Goal: Task Accomplishment & Management: Manage account settings

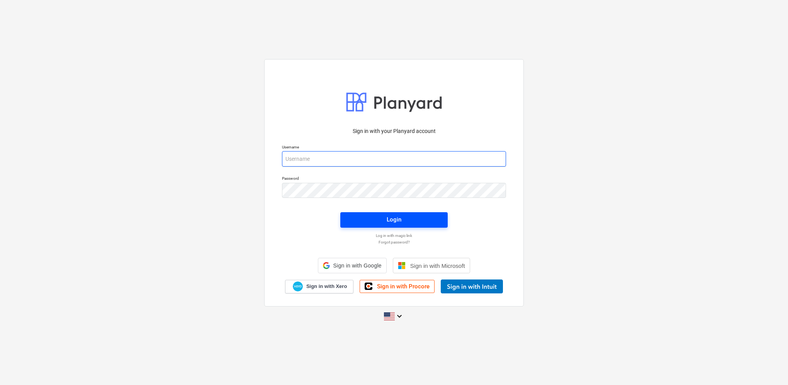
type input "[PERSON_NAME][EMAIL_ADDRESS][PERSON_NAME][DOMAIN_NAME]"
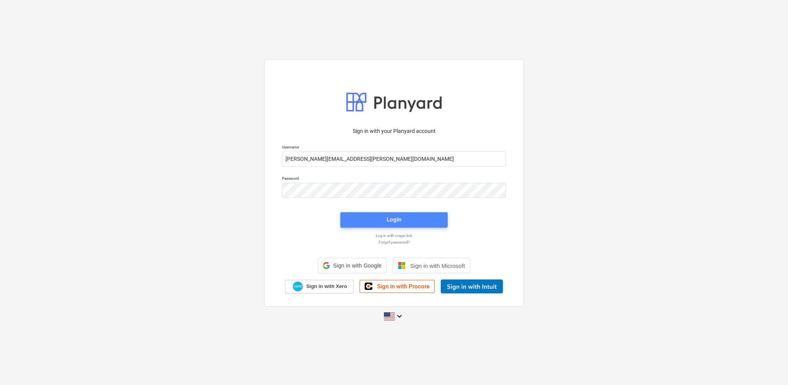
click at [420, 221] on span "Login" at bounding box center [394, 219] width 89 height 10
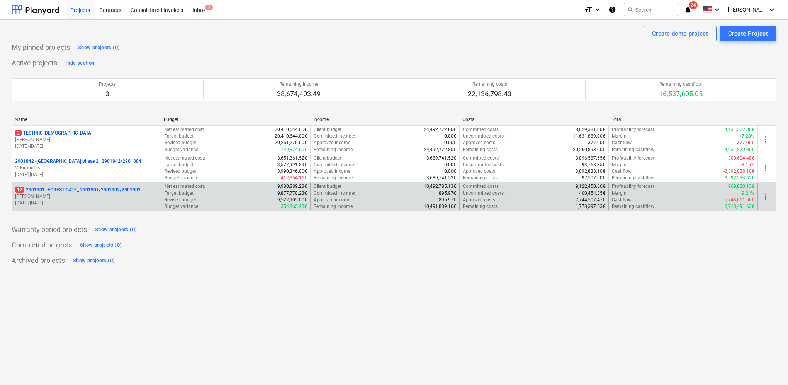
click at [63, 190] on p "12 2901901 - FOREST GATE_ 2901901/2901902/2901903" at bounding box center [78, 190] width 126 height 7
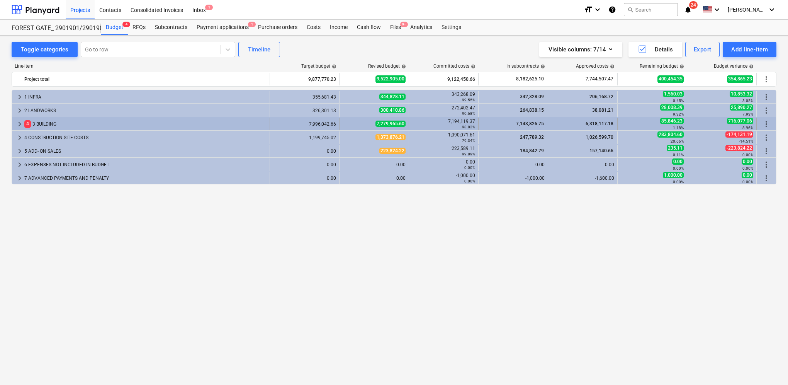
click at [14, 122] on div "keyboard_arrow_right 4 3 BUILDING" at bounding box center [141, 124] width 258 height 12
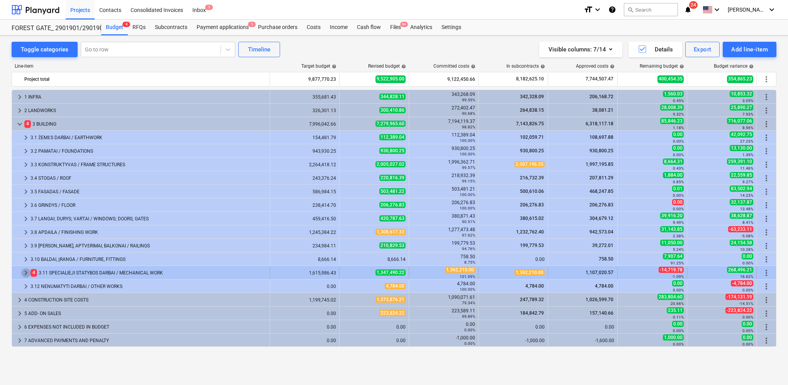
click at [25, 271] on span "keyboard_arrow_right" at bounding box center [25, 272] width 9 height 9
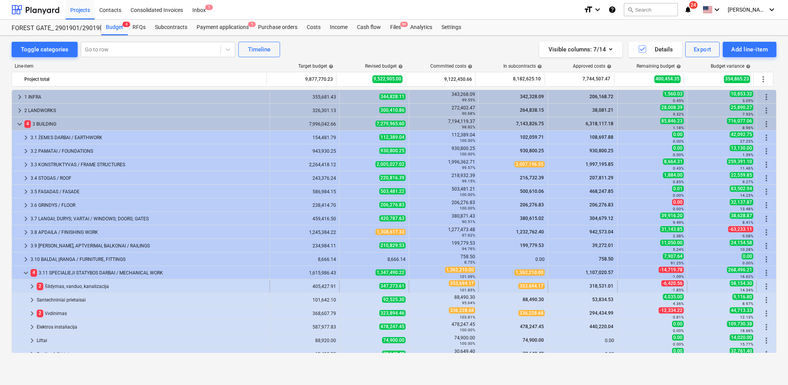
click at [34, 285] on span "keyboard_arrow_right" at bounding box center [31, 286] width 9 height 9
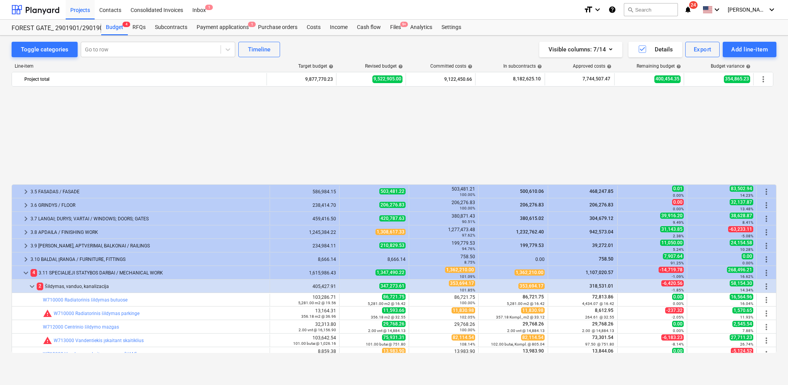
scroll to position [116, 0]
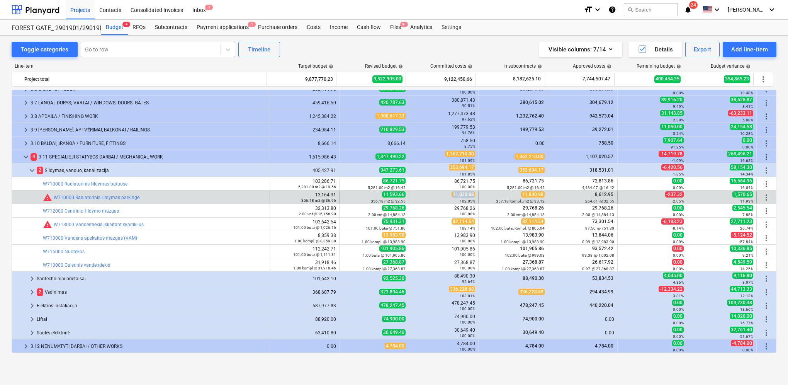
drag, startPoint x: 451, startPoint y: 192, endPoint x: 474, endPoint y: 194, distance: 23.2
click at [474, 194] on div "11,830.98 102.05%" at bounding box center [444, 197] width 70 height 12
drag, startPoint x: 474, startPoint y: 194, endPoint x: 463, endPoint y: 193, distance: 11.2
copy span "11,830.98"
click at [346, 197] on span "edit" at bounding box center [347, 197] width 6 height 6
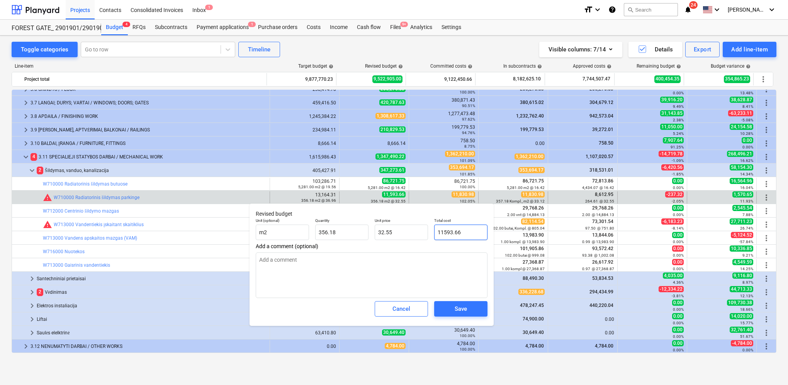
drag, startPoint x: 467, startPoint y: 231, endPoint x: 432, endPoint y: 231, distance: 35.1
click at [432, 231] on div "Total cost 11593.66" at bounding box center [460, 229] width 59 height 28
paste input ",830.98"
type input "11,830.98"
type textarea "x"
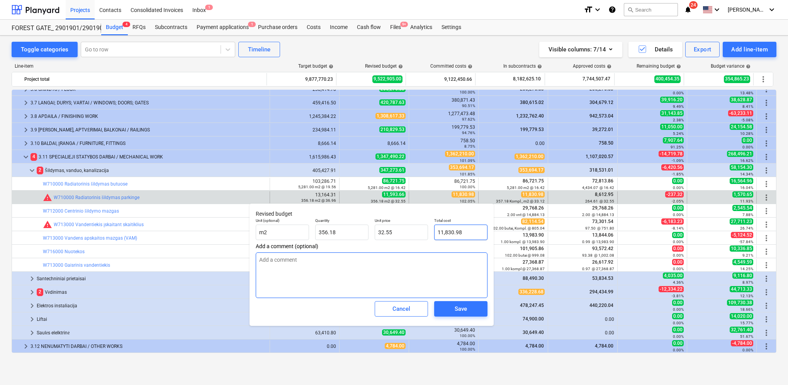
type input "33.22"
type input "11,830.98"
click at [464, 312] on div "Save" at bounding box center [461, 309] width 12 height 10
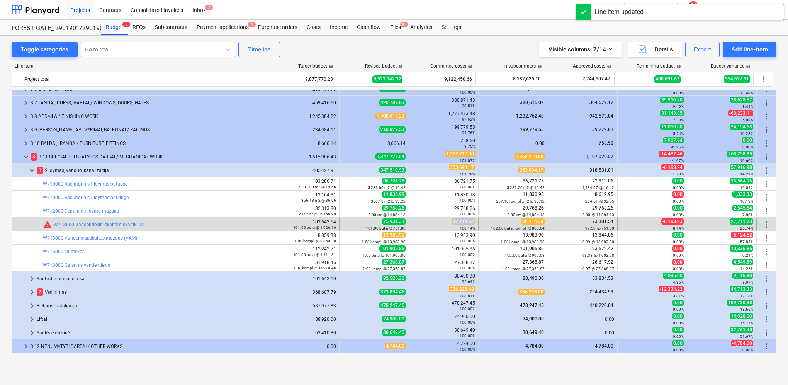
drag, startPoint x: 450, startPoint y: 221, endPoint x: 470, endPoint y: 222, distance: 20.5
click at [470, 222] on span "82,114.54" at bounding box center [463, 221] width 24 height 6
copy span "82,114.54"
click at [346, 222] on span "edit" at bounding box center [347, 224] width 6 height 6
type textarea "x"
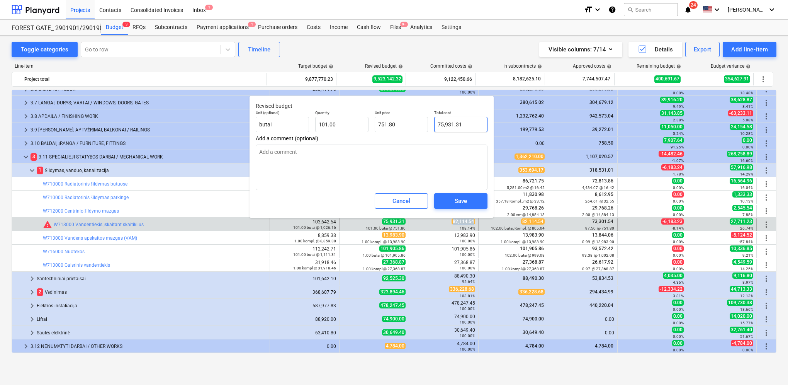
type input "75931.31"
drag, startPoint x: 467, startPoint y: 126, endPoint x: 441, endPoint y: 127, distance: 26.3
click at [433, 126] on div "Total cost 75931.31" at bounding box center [460, 121] width 59 height 28
paste input "82,114.54"
type textarea "x"
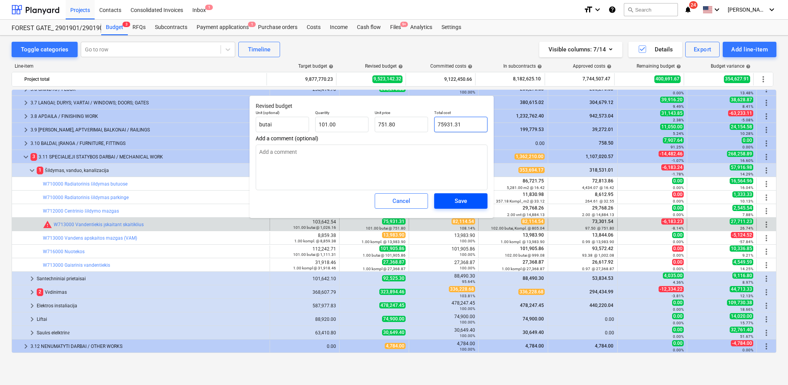
type input "82,114.54"
type input "813.02"
type input "82,114.54"
click at [458, 198] on div "Save" at bounding box center [461, 201] width 12 height 10
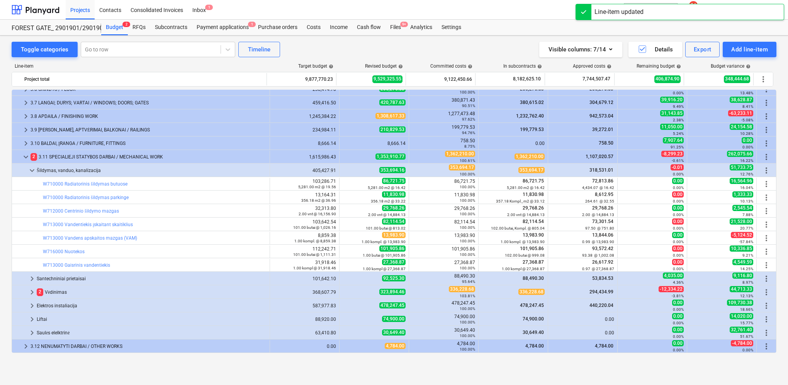
click at [34, 170] on span "keyboard_arrow_down" at bounding box center [31, 170] width 9 height 9
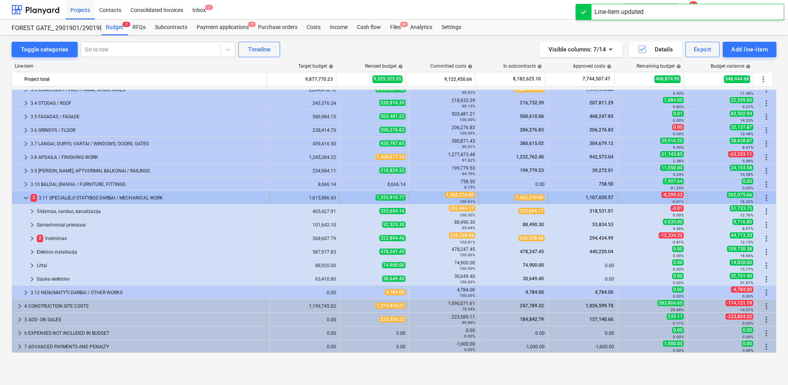
scroll to position [75, 0]
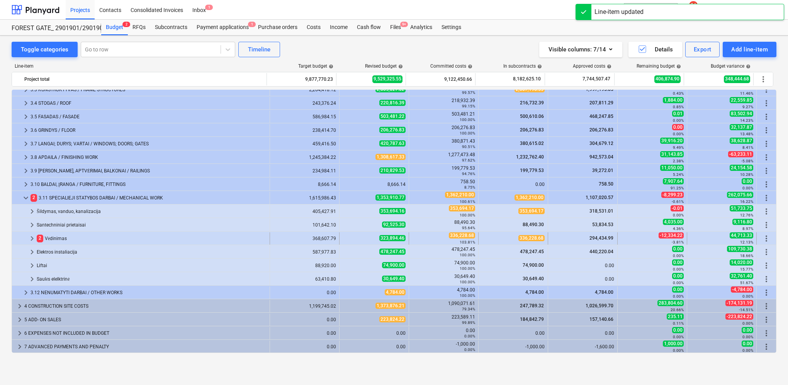
click at [32, 235] on span "keyboard_arrow_right" at bounding box center [31, 238] width 9 height 9
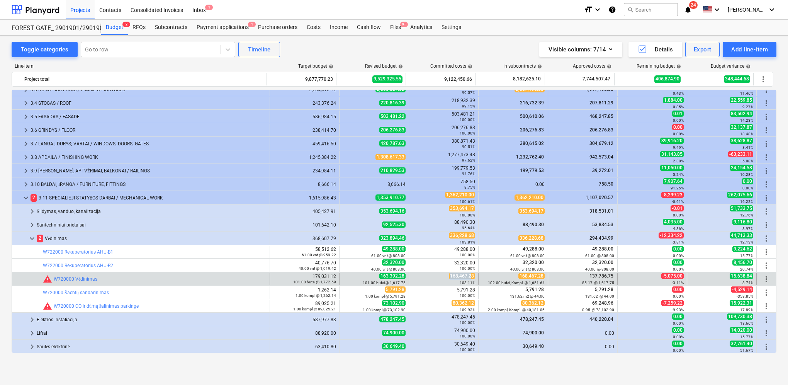
drag, startPoint x: 448, startPoint y: 277, endPoint x: 470, endPoint y: 275, distance: 21.3
click at [470, 275] on span "168,467.28" at bounding box center [462, 276] width 26 height 6
drag, startPoint x: 470, startPoint y: 275, endPoint x: 449, endPoint y: 273, distance: 20.6
click at [449, 273] on span "168,467.28" at bounding box center [462, 276] width 26 height 6
copy span "168,467.28"
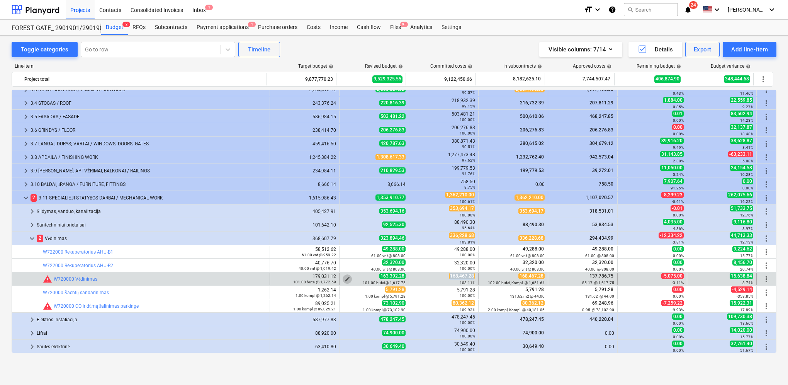
click at [345, 276] on span "edit" at bounding box center [347, 279] width 6 height 6
type textarea "x"
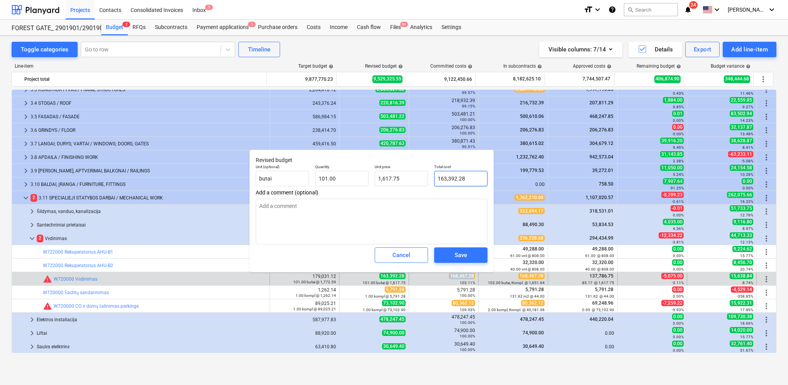
type input "163392.28"
drag, startPoint x: 479, startPoint y: 172, endPoint x: 439, endPoint y: 175, distance: 40.3
click at [439, 175] on input "163392.28" at bounding box center [460, 178] width 53 height 15
drag, startPoint x: 465, startPoint y: 178, endPoint x: 442, endPoint y: 178, distance: 22.8
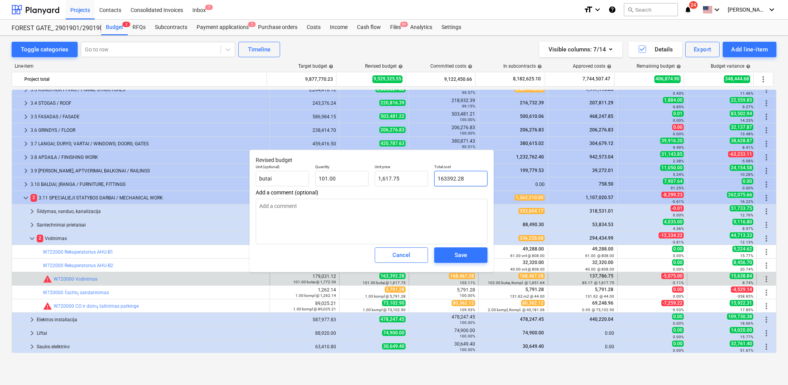
click at [436, 178] on input "163392.28" at bounding box center [460, 178] width 53 height 15
paste input "8,467"
type textarea "x"
type input "168,467.28"
type input "1,667.99"
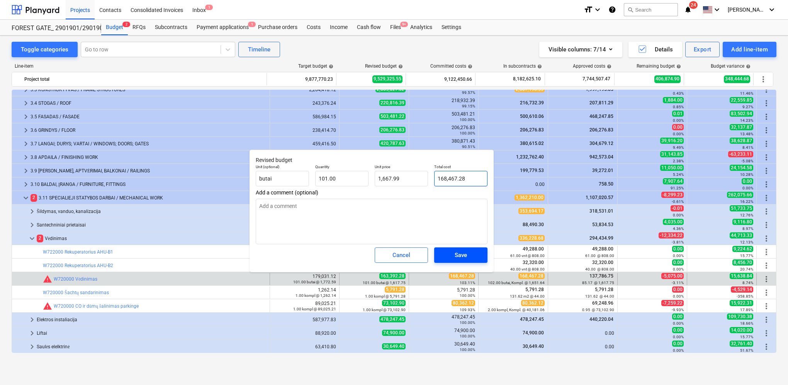
type input "168,467.28"
click at [468, 254] on span "Save" at bounding box center [460, 255] width 35 height 10
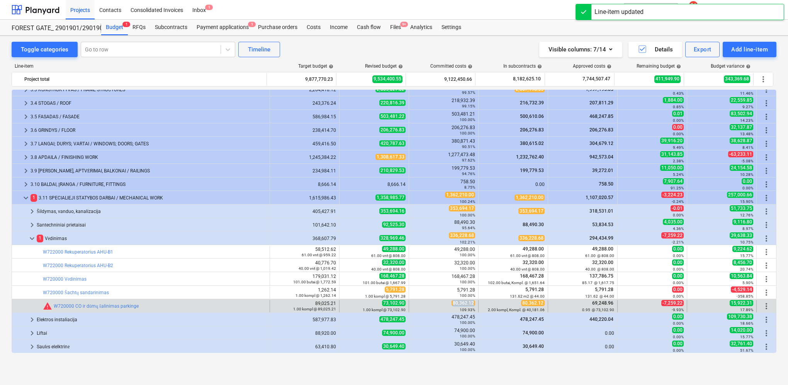
drag, startPoint x: 473, startPoint y: 304, endPoint x: 451, endPoint y: 303, distance: 21.3
click at [451, 303] on span "80,362.12" at bounding box center [463, 303] width 24 height 6
copy span "80,362.12"
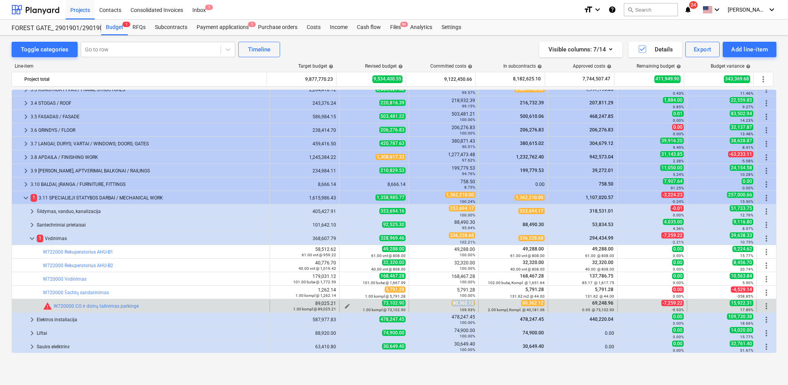
click at [344, 305] on span "edit" at bounding box center [347, 306] width 6 height 6
type textarea "x"
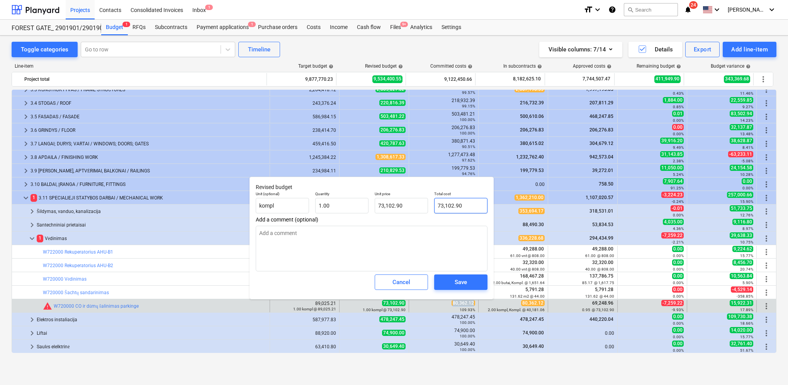
type input "73102.9"
drag, startPoint x: 474, startPoint y: 202, endPoint x: 429, endPoint y: 202, distance: 45.2
click at [429, 202] on div "Unit (optional) kompl Quantity 1.00 Unit price 73,102.90 Total cost 73102.9" at bounding box center [372, 202] width 238 height 28
paste input "80,362.12"
type textarea "x"
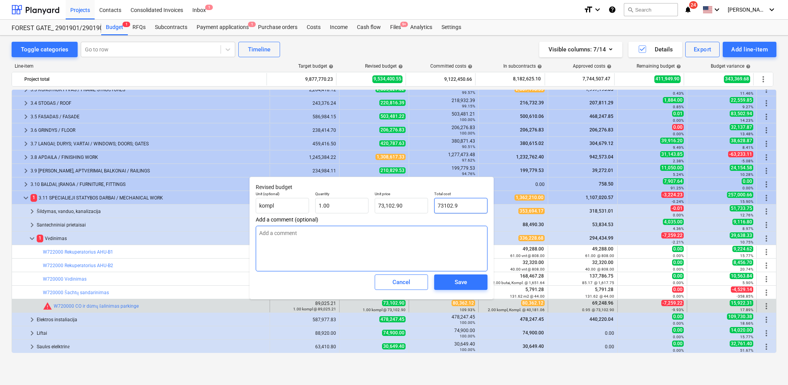
type input "80,362.12"
click at [460, 280] on div "Save" at bounding box center [461, 282] width 12 height 10
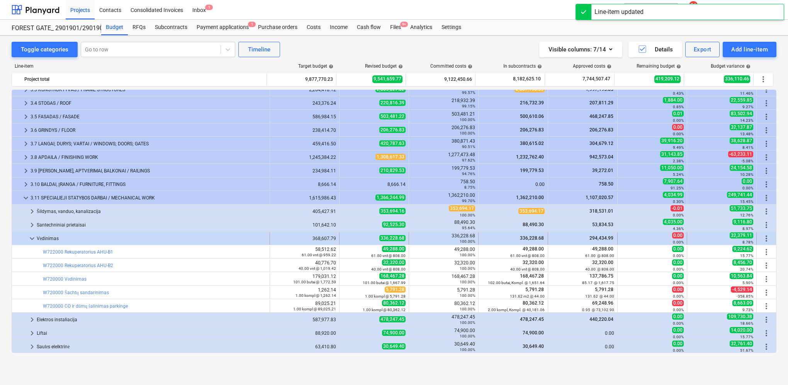
click at [34, 237] on span "keyboard_arrow_down" at bounding box center [31, 238] width 9 height 9
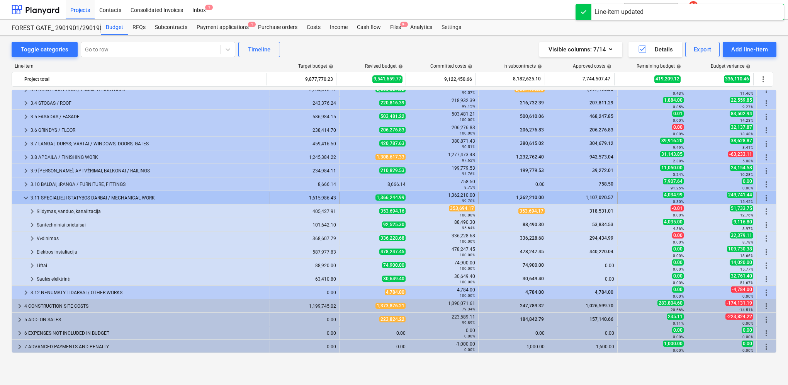
click at [23, 198] on span "keyboard_arrow_down" at bounding box center [25, 197] width 9 height 9
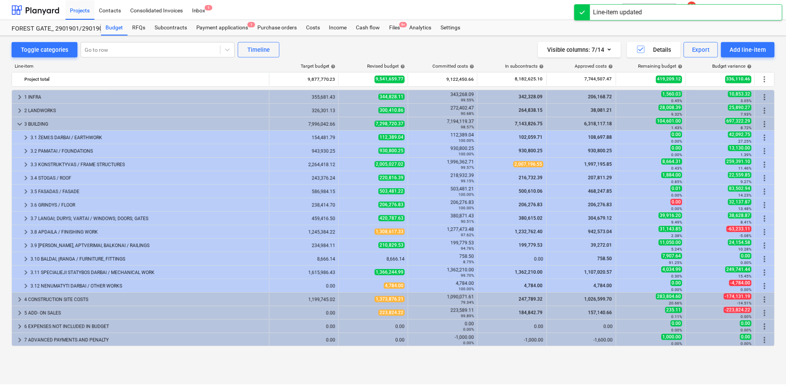
scroll to position [0, 0]
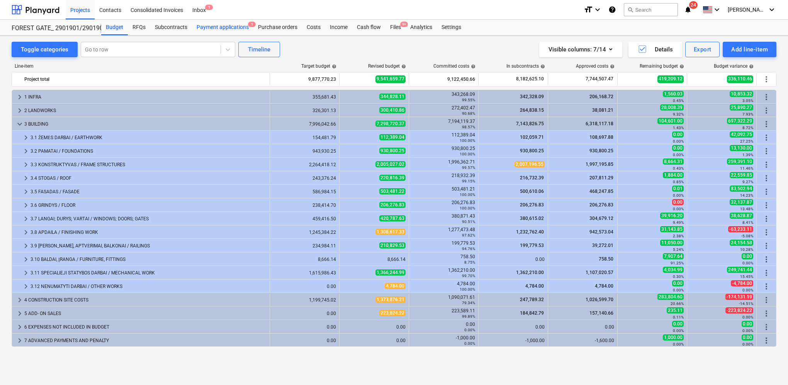
click at [229, 28] on div "Payment applications 1" at bounding box center [222, 27] width 61 height 15
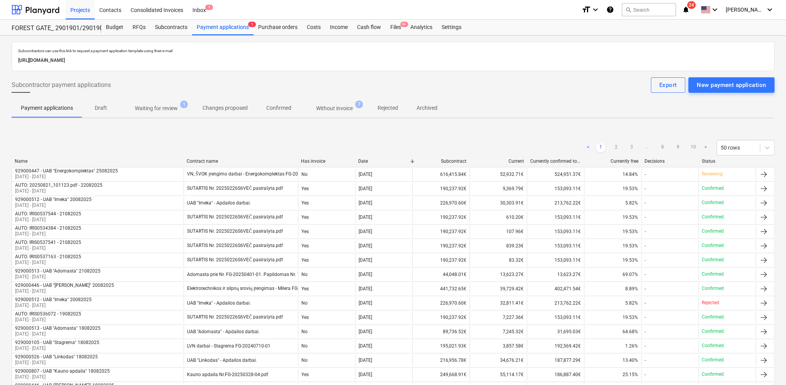
click at [168, 110] on p "Waiting for review" at bounding box center [156, 108] width 43 height 8
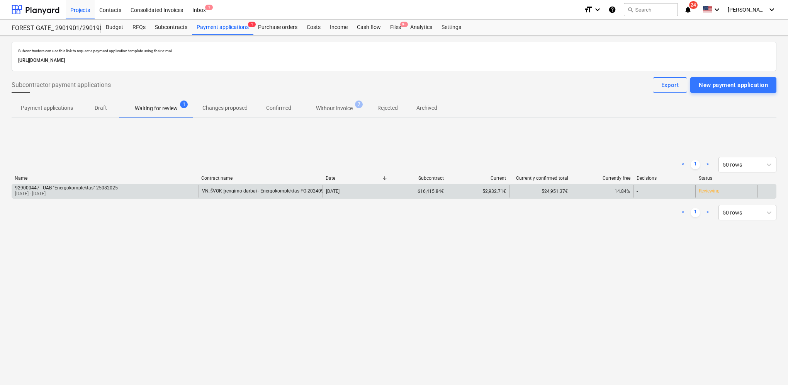
click at [769, 192] on div at bounding box center [765, 191] width 9 height 9
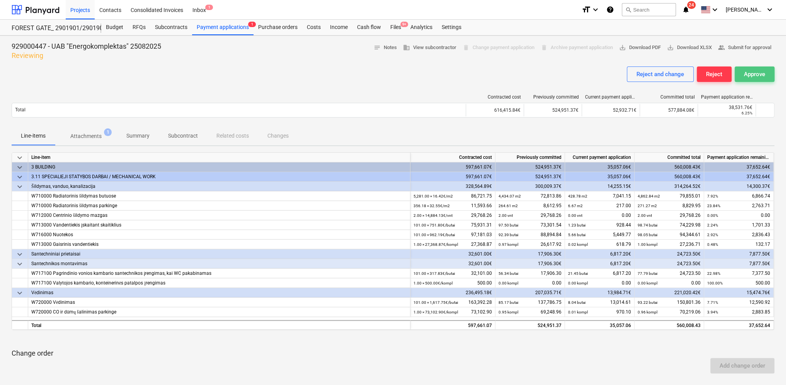
click at [751, 75] on div "Approve" at bounding box center [753, 74] width 21 height 10
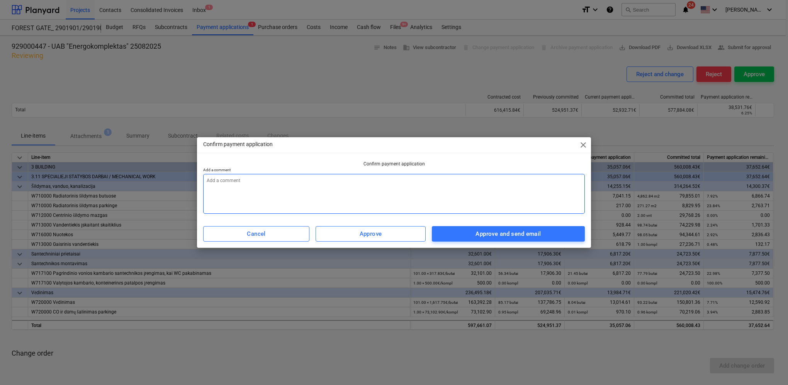
click at [319, 185] on textarea at bounding box center [394, 194] width 382 height 40
type textarea "x"
type textarea "2"
type textarea "x"
type textarea "25"
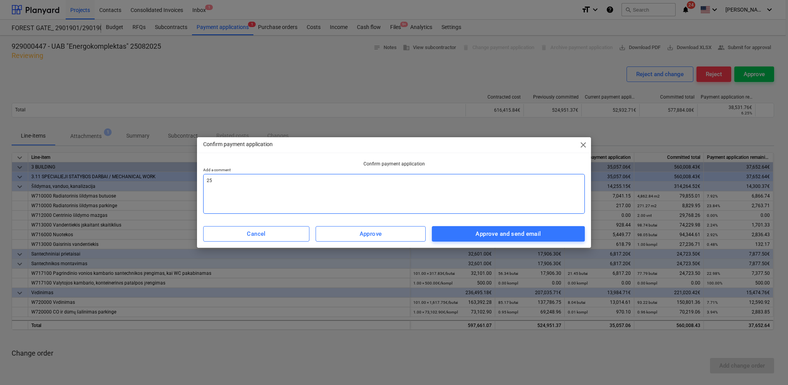
type textarea "x"
type textarea "25."
type textarea "x"
type textarea "25.0"
type textarea "x"
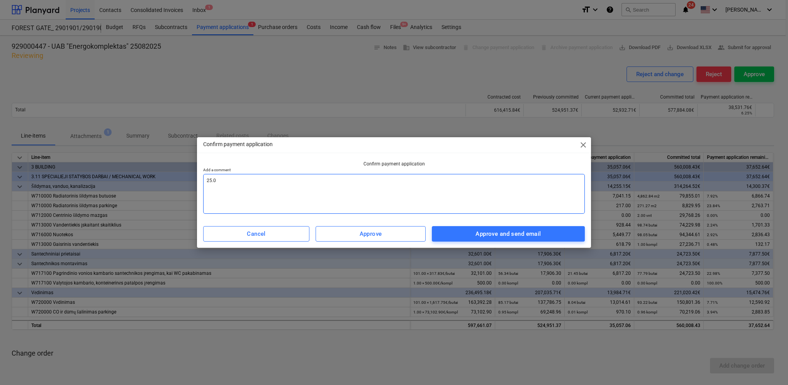
type textarea "25.08"
type textarea "x"
type textarea "25.08"
type textarea "x"
type textarea "25.08 m"
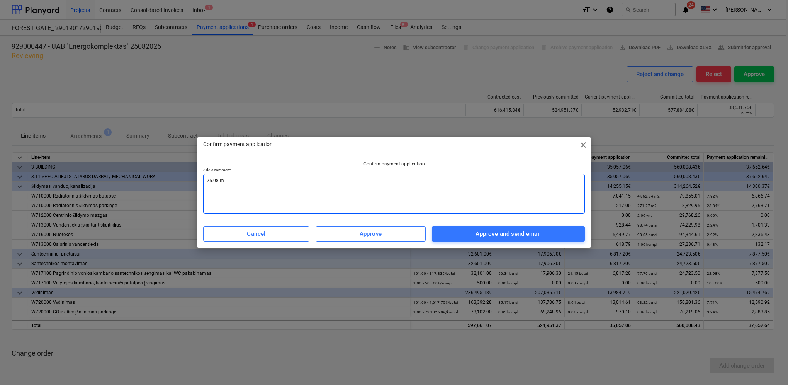
type textarea "x"
type textarea "25.08 me"
type textarea "x"
type textarea "25.08 men"
type textarea "x"
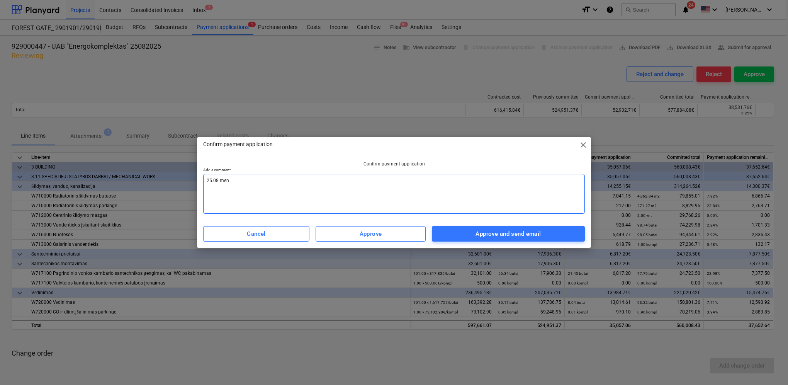
type textarea "25.08 men"
type textarea "x"
type textarea "25.08 men a"
type textarea "x"
type textarea "25.08 men ak"
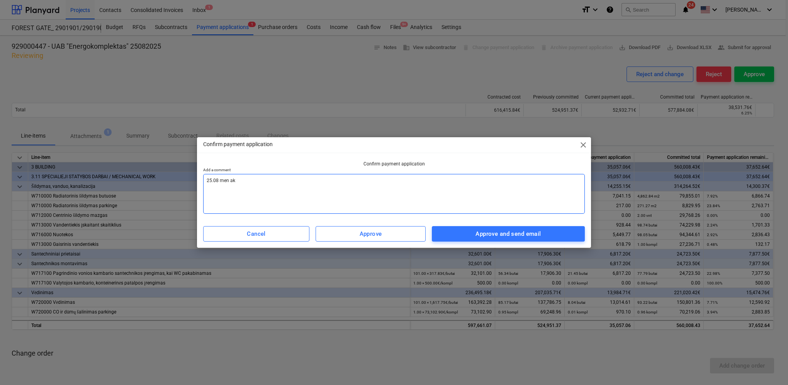
type textarea "x"
type textarea "25.08 men akt"
type textarea "x"
type textarea "25.08 men akta"
type textarea "x"
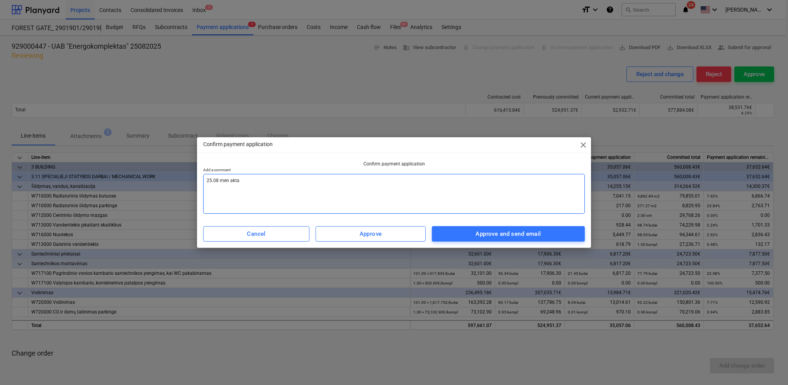
type textarea "25.08 men aktas"
type textarea "x"
type textarea "25.08 men aktas"
type textarea "x"
type textarea "25.08 men aktas s"
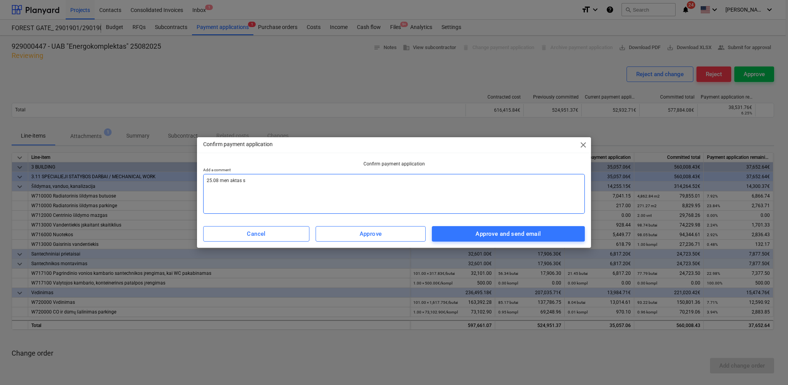
type textarea "x"
type textarea "25.08 men aktas su"
type textarea "x"
type textarea "25.08 men aktas sud"
type textarea "x"
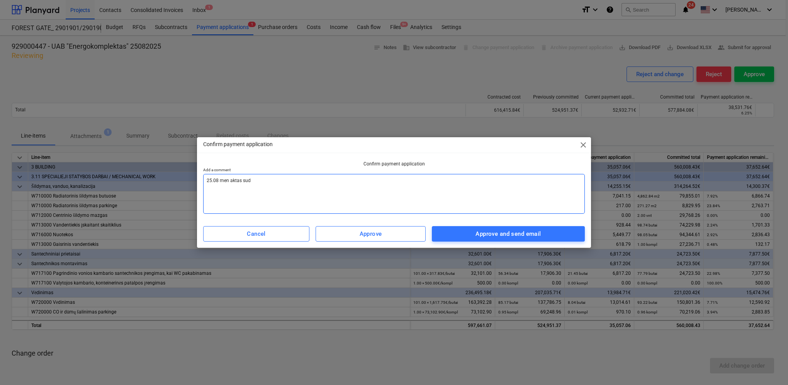
type textarea "25.08 men aktas sude"
type textarea "x"
type textarea "25.08 men aktas suder"
type textarea "x"
type textarea "25.08 men aktas suderib"
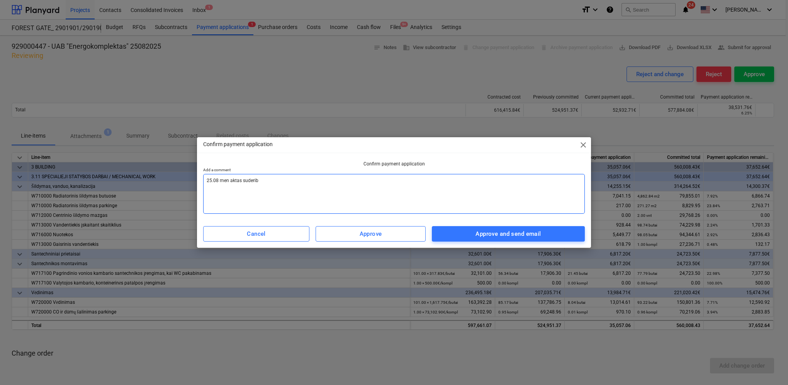
type textarea "x"
type textarea "25.08 men aktas suderibn"
type textarea "x"
type textarea "25.08 men aktas suderibnt"
type textarea "x"
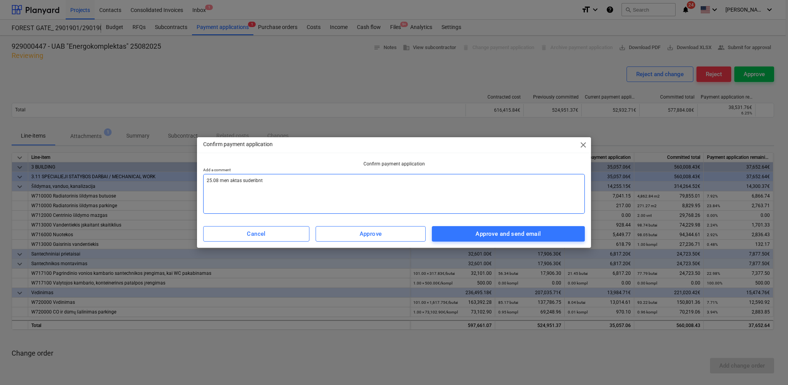
type textarea "25.08 men aktas suderibnta"
type textarea "x"
type textarea "25.08 men aktas suderibntas"
type textarea "x"
type textarea "25.08 men aktas suderibntas,"
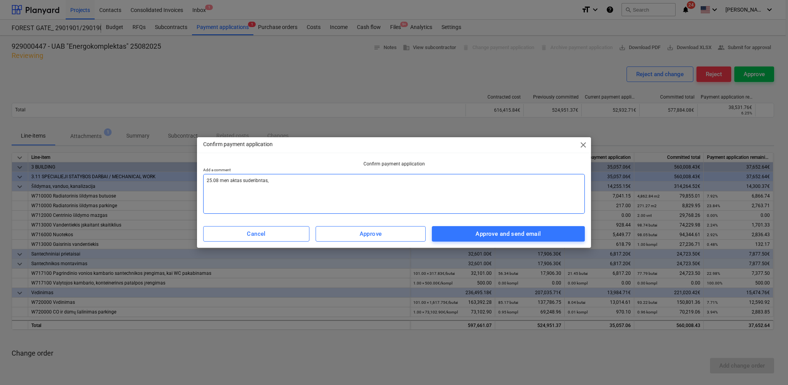
type textarea "x"
type textarea "25.08 men aktas suderibntas,"
type textarea "x"
type textarea "25.08 men aktas suderibntas, p"
type textarea "x"
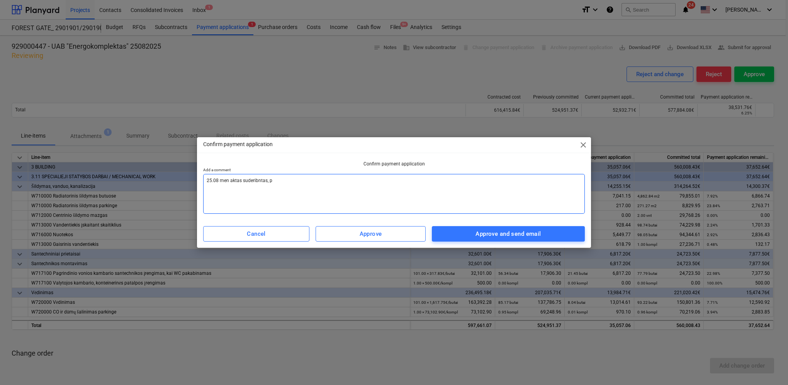
type textarea "25.08 men aktas suderibntas, [GEOGRAPHIC_DATA]"
type textarea "x"
type textarea "25.08 men aktas suderibntas, pat"
type textarea "x"
type textarea "25.08 men aktas suderibntas, [PERSON_NAME]"
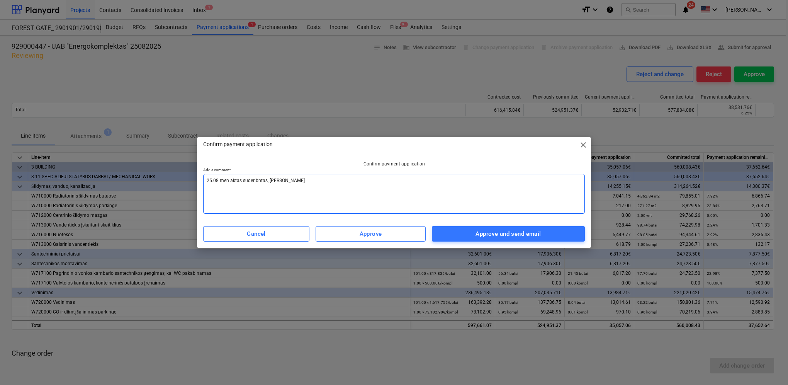
type textarea "x"
type textarea "25.08 men aktas suderibntas, patei"
type textarea "x"
type textarea "25.08 men aktas suderibntas, [GEOGRAPHIC_DATA]"
type textarea "x"
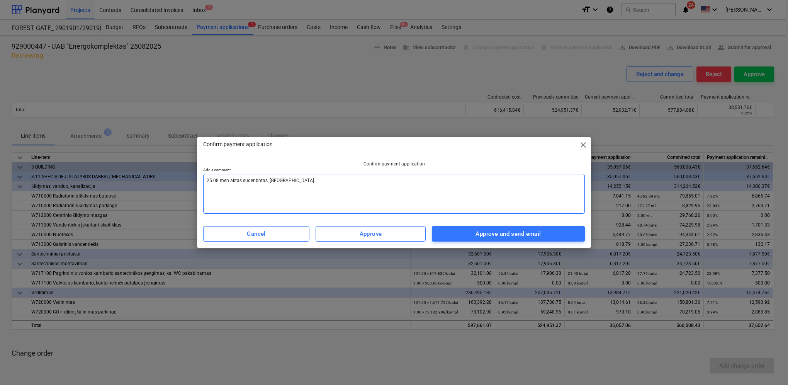
type textarea "25.08 men aktas suderibntas, pateiki"
type textarea "x"
type textarea "25.08 men aktas suderibntas, pateikit"
type textarea "x"
type textarea "25.08 men aktas suderibntas, pateikite"
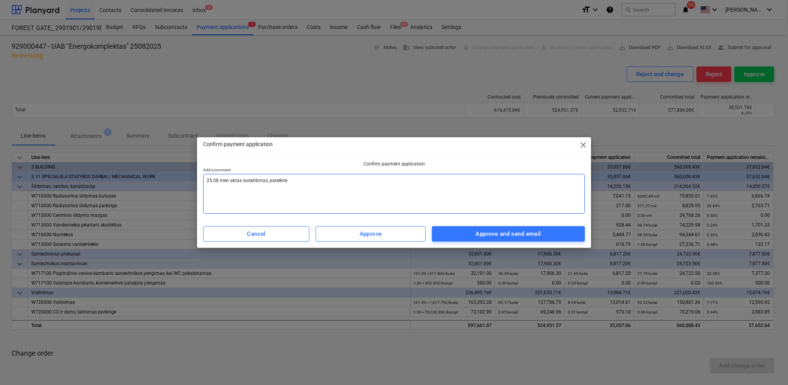
type textarea "x"
type textarea "25.08 men aktas suderibntas, pateikite"
type textarea "x"
type textarea "25.08 men aktas suderibntas, pateikite s"
type textarea "x"
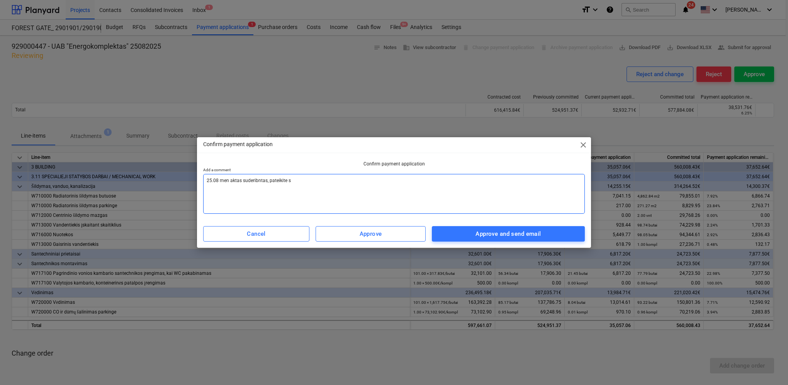
type textarea "25.08 men aktas suderibntas, pateikite są"
type textarea "x"
type textarea "25.08 men aktas suderibntas, pateikite sąs"
type textarea "x"
type textarea "25.08 men aktas suderibntas, pateikite sąsk"
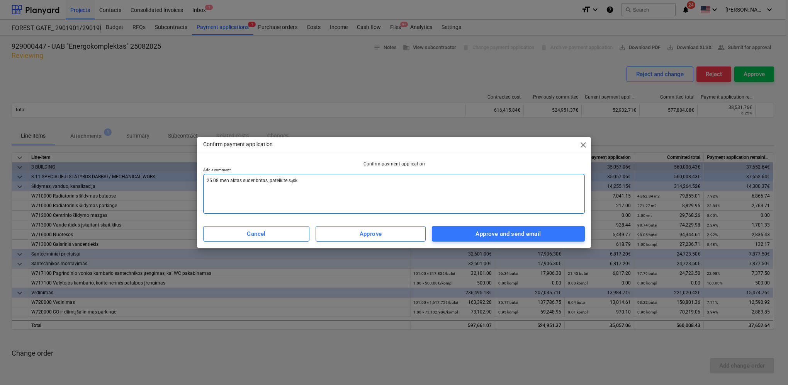
type textarea "x"
type textarea "25.08 men aktas suderibntas, pateikite sąska"
type textarea "x"
type textarea "25.08 men aktas suderibntas, pateikite sąskai"
type textarea "x"
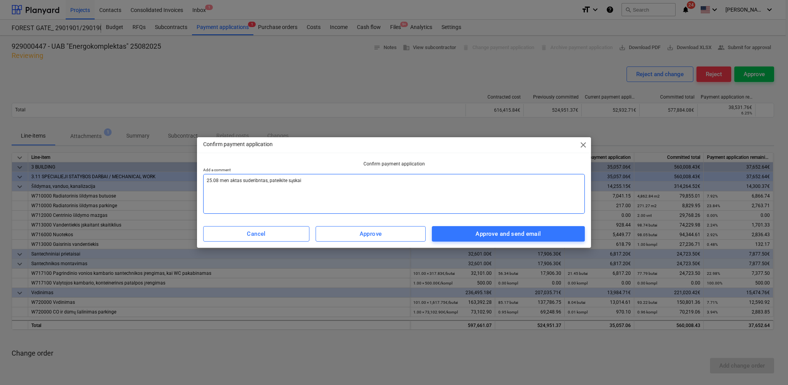
type textarea "25.08 men aktas suderibntas, pateikite sąskait"
type textarea "x"
type textarea "25.08 men aktas suderibntas, pateikite sąskaitą"
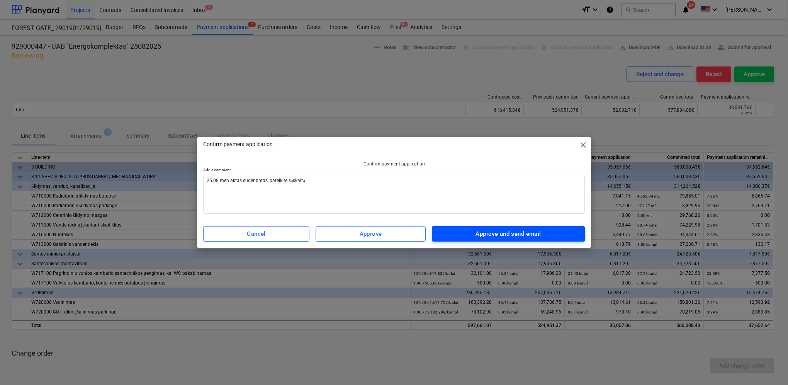
click at [513, 232] on div "Approve and send email" at bounding box center [507, 234] width 65 height 10
type textarea "x"
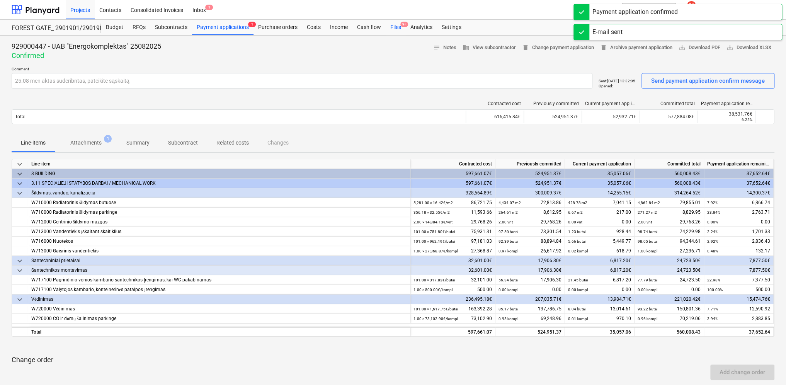
click at [397, 27] on div "Files 9+" at bounding box center [395, 27] width 20 height 15
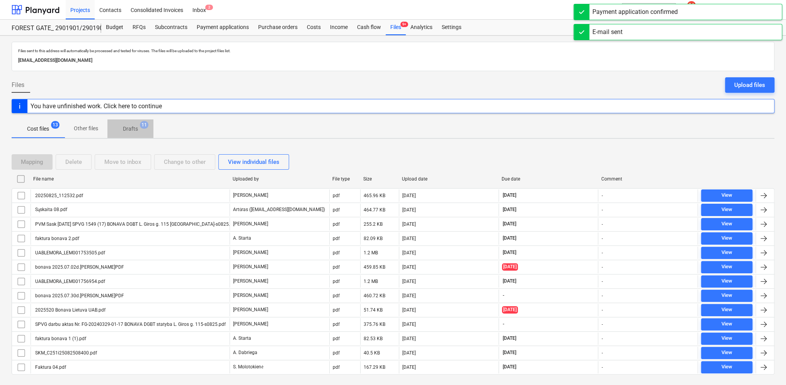
click at [133, 128] on p "Drafts" at bounding box center [130, 129] width 15 height 8
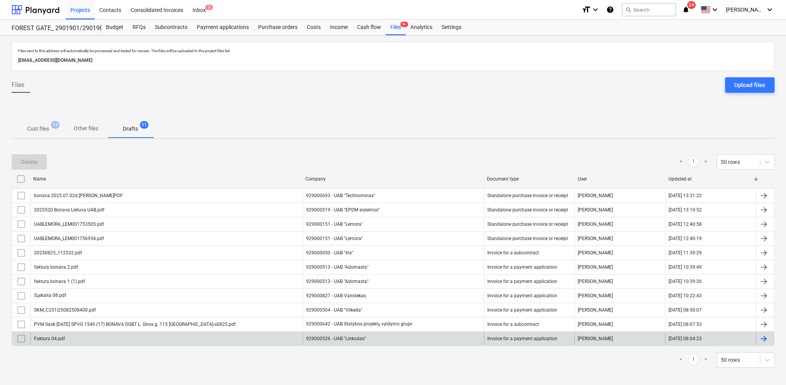
click at [762, 338] on div at bounding box center [762, 338] width 9 height 9
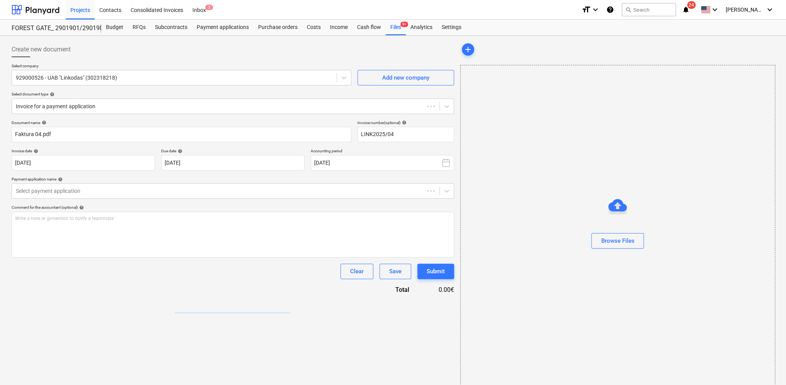
type input "LINK2025/04"
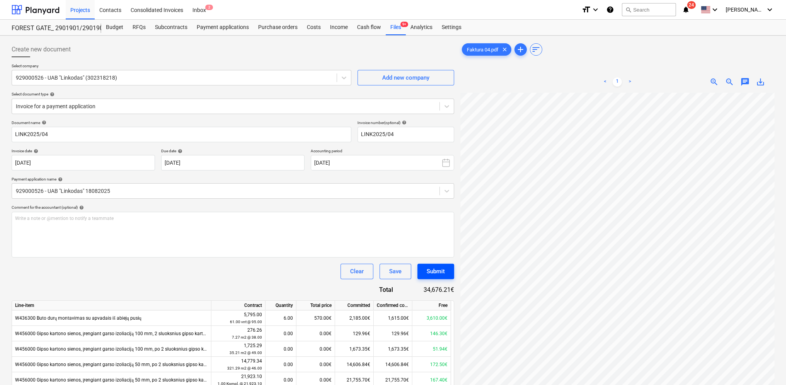
click at [442, 273] on div "Submit" at bounding box center [435, 271] width 18 height 10
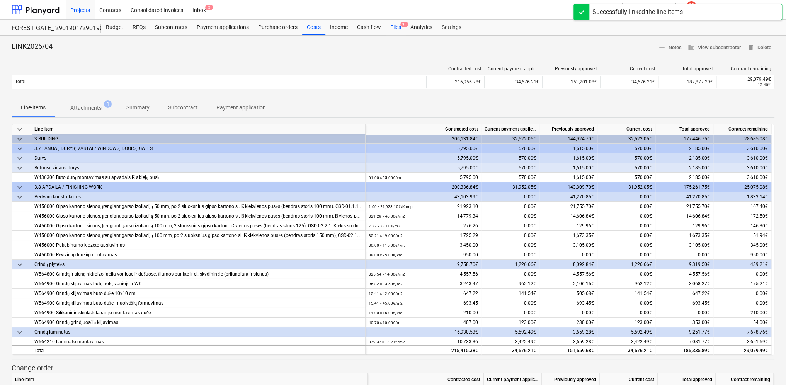
click at [391, 28] on div "Files 9+" at bounding box center [395, 27] width 20 height 15
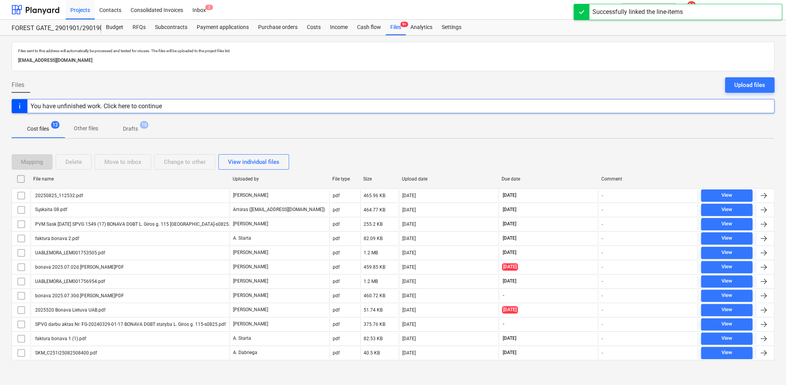
click at [135, 124] on span "Drafts 10" at bounding box center [130, 129] width 46 height 14
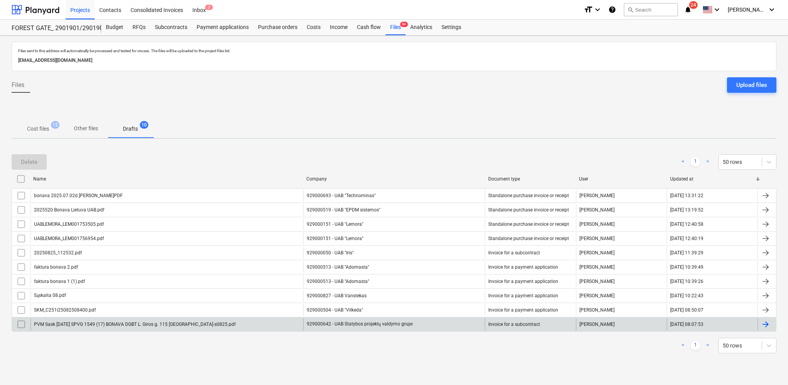
click at [766, 319] on div at bounding box center [765, 323] width 9 height 9
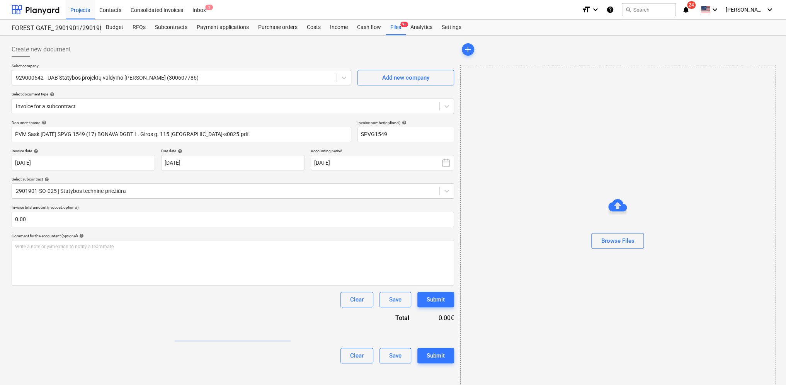
type input "SPVG1549"
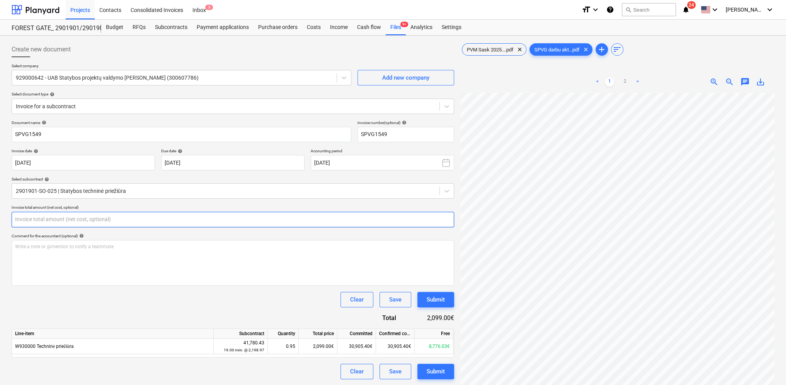
click at [94, 212] on input "text" at bounding box center [233, 219] width 442 height 15
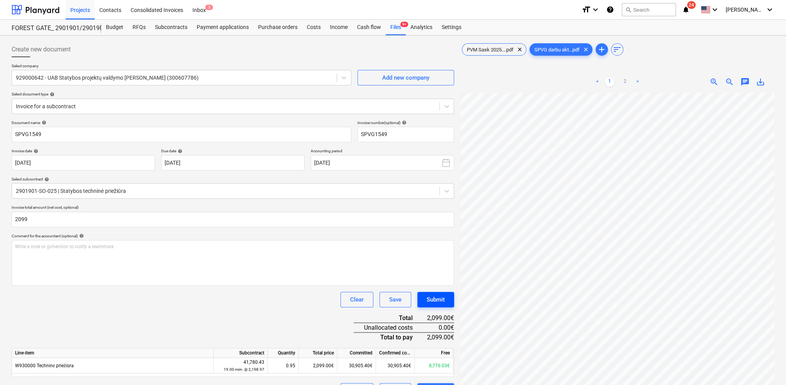
type input "2,099.00"
click at [429, 298] on div "Submit" at bounding box center [435, 299] width 18 height 10
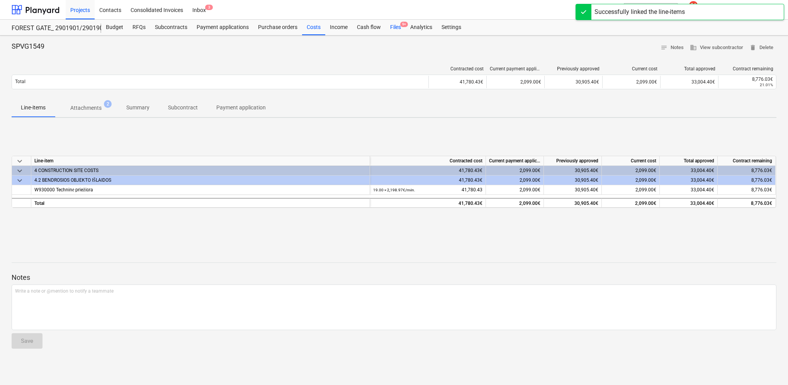
click at [397, 28] on div "Files 9+" at bounding box center [395, 27] width 20 height 15
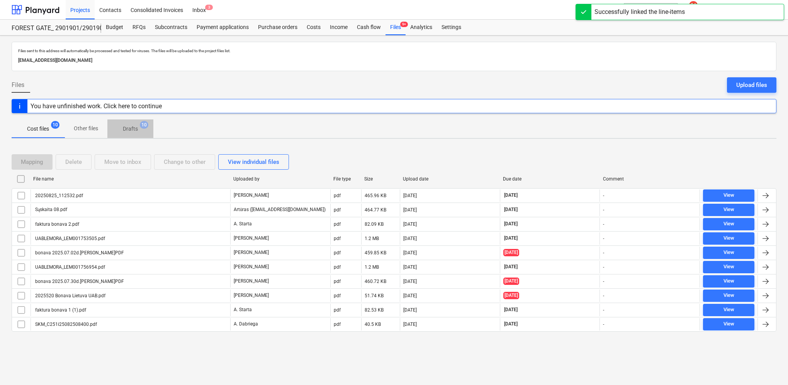
click at [124, 129] on p "Drafts" at bounding box center [130, 129] width 15 height 8
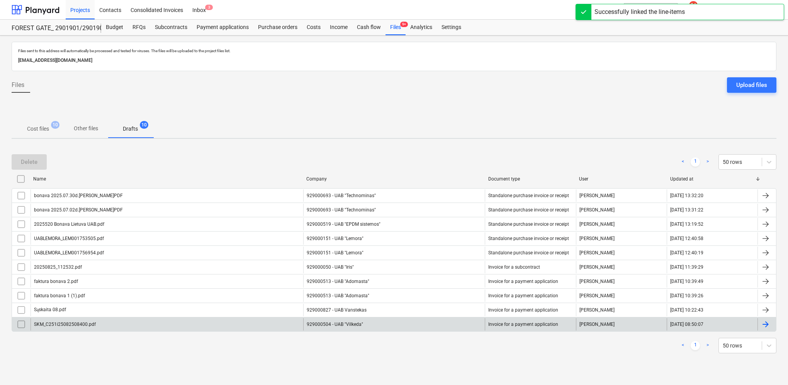
click at [766, 323] on div at bounding box center [765, 323] width 9 height 9
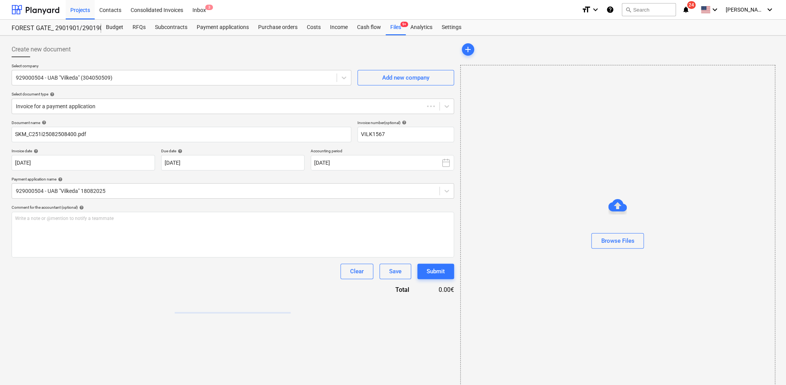
type input "VILK1567"
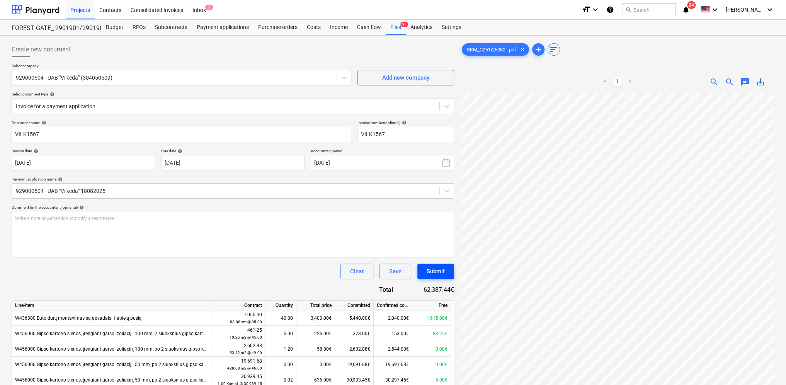
click at [441, 272] on div "Submit" at bounding box center [435, 271] width 18 height 10
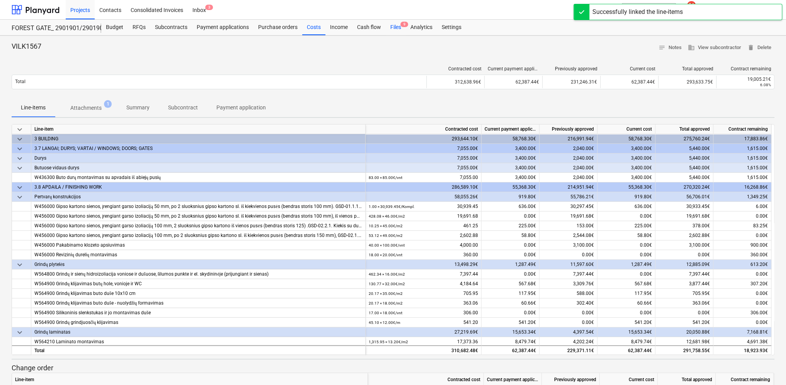
click at [399, 29] on div "Files 9" at bounding box center [395, 27] width 20 height 15
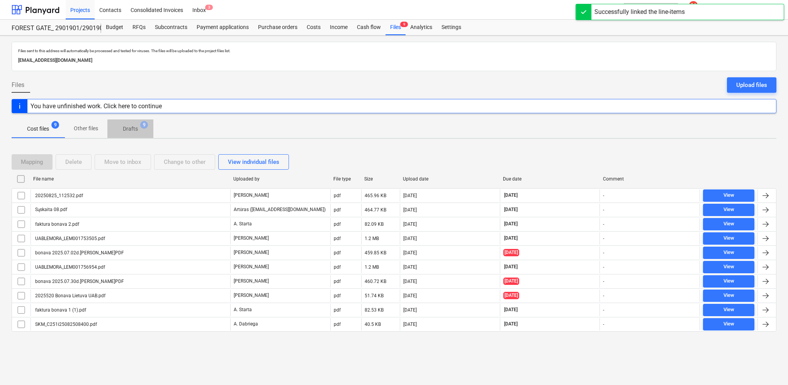
click at [137, 130] on p "Drafts" at bounding box center [130, 129] width 15 height 8
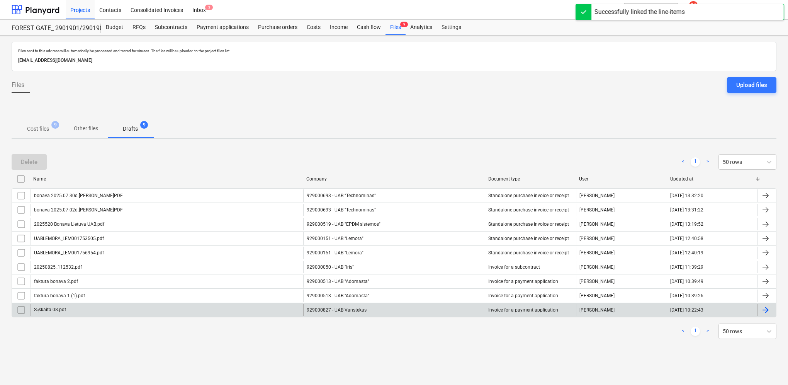
click at [770, 307] on div at bounding box center [766, 310] width 19 height 12
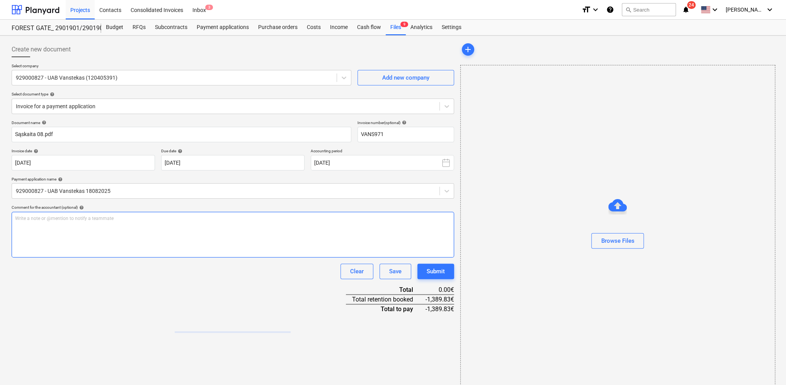
type input "VANS971"
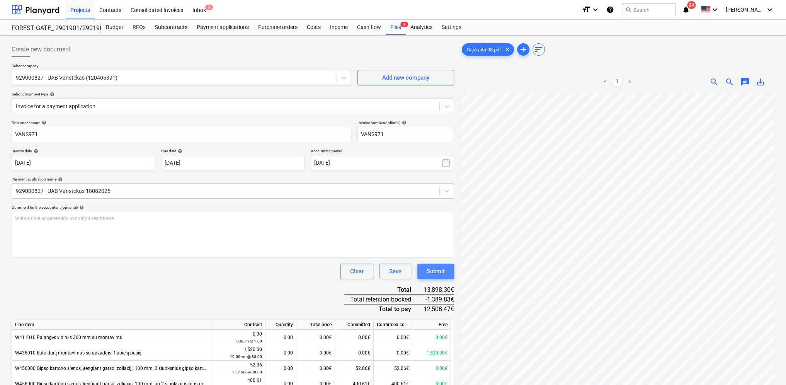
click at [439, 270] on div "Submit" at bounding box center [435, 271] width 18 height 10
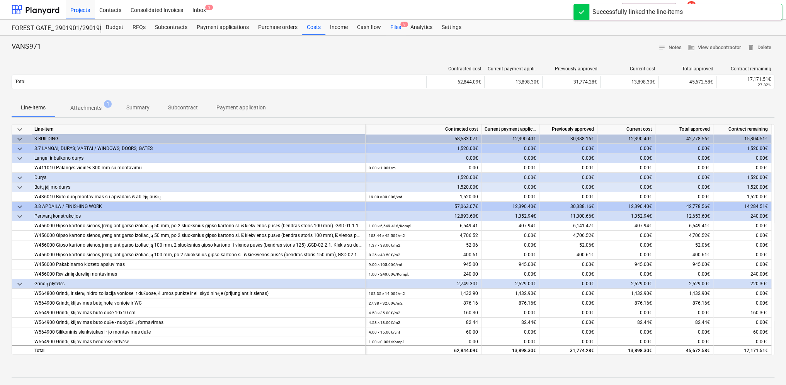
click at [395, 31] on div "Files 8" at bounding box center [395, 27] width 20 height 15
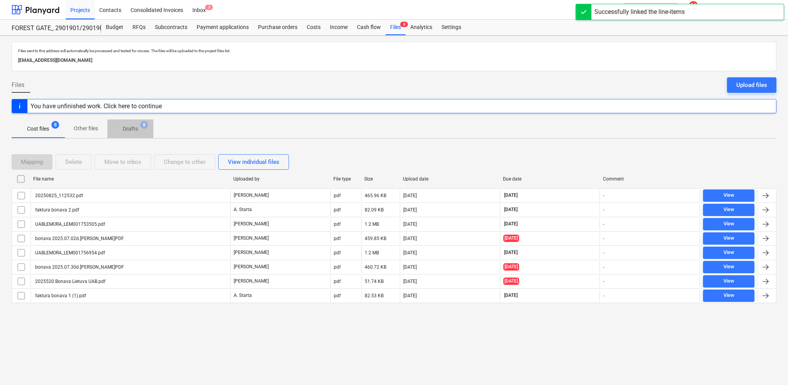
click at [136, 132] on p "Drafts" at bounding box center [130, 129] width 15 height 8
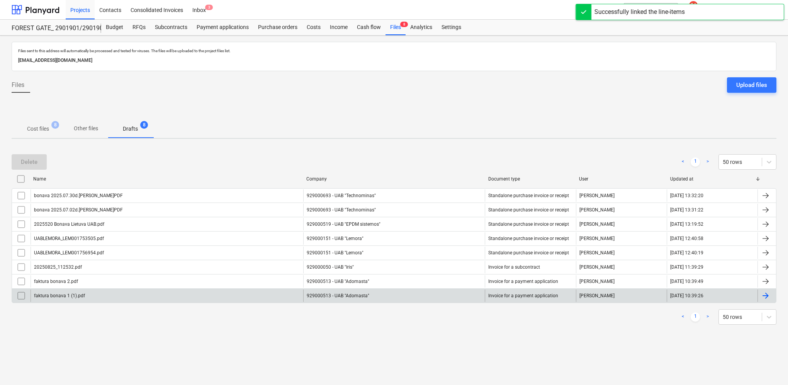
click at [770, 297] on div at bounding box center [765, 295] width 9 height 9
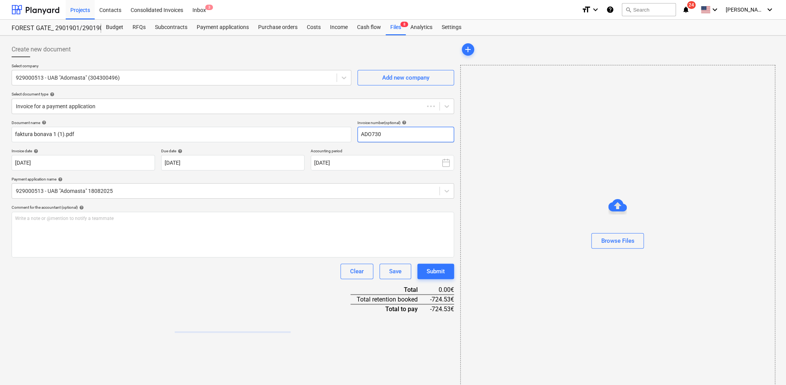
type input "ADO730"
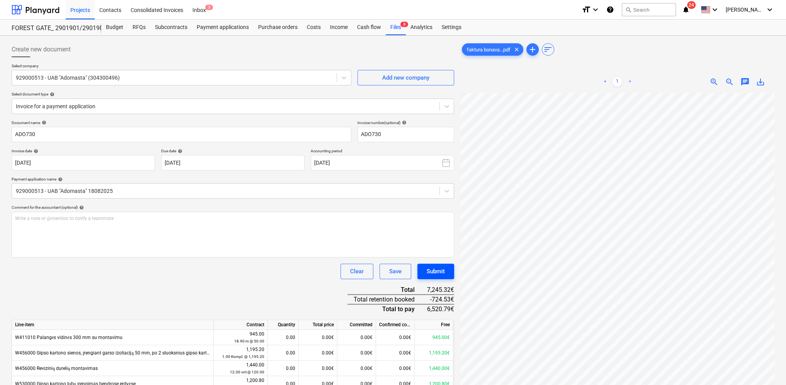
click at [438, 268] on div "Submit" at bounding box center [435, 271] width 18 height 10
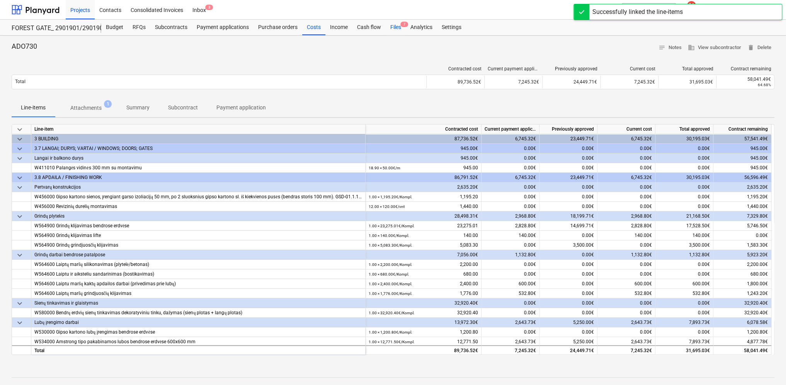
click at [395, 28] on div "Files 7" at bounding box center [395, 27] width 20 height 15
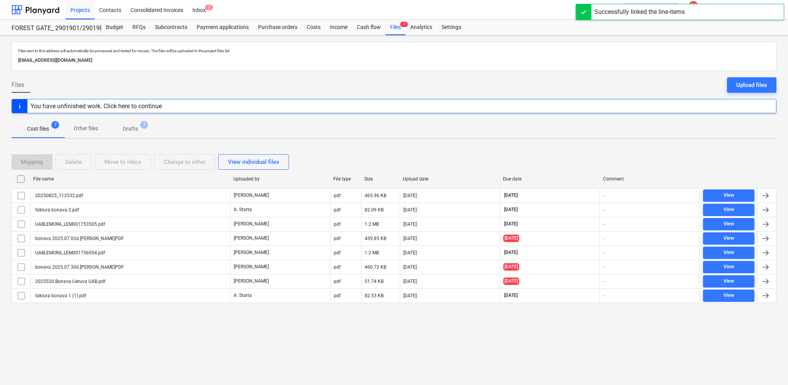
click at [132, 127] on p "Drafts" at bounding box center [130, 129] width 15 height 8
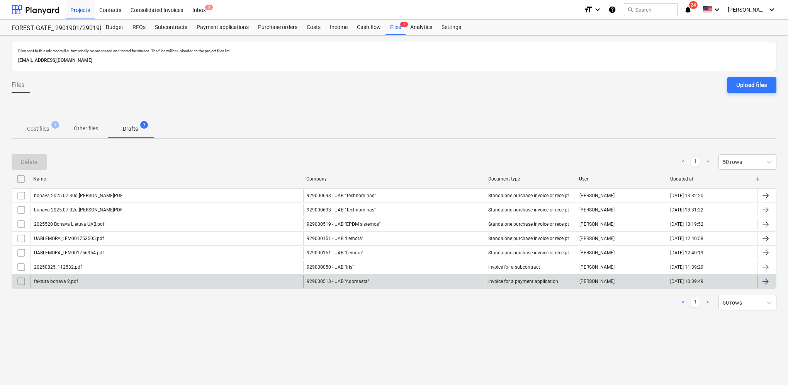
click at [764, 279] on div at bounding box center [765, 281] width 9 height 9
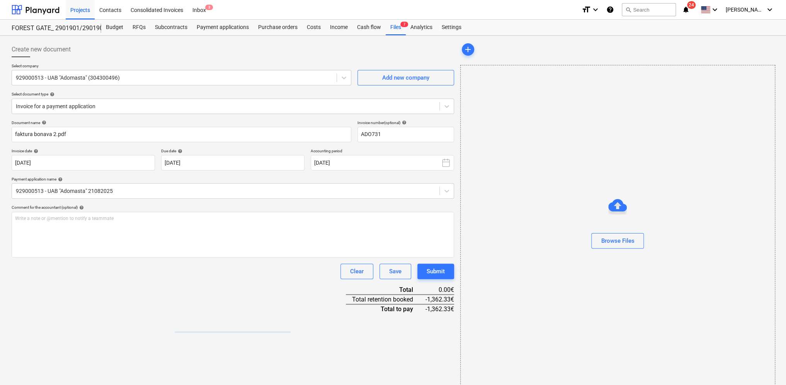
type input "ADO731"
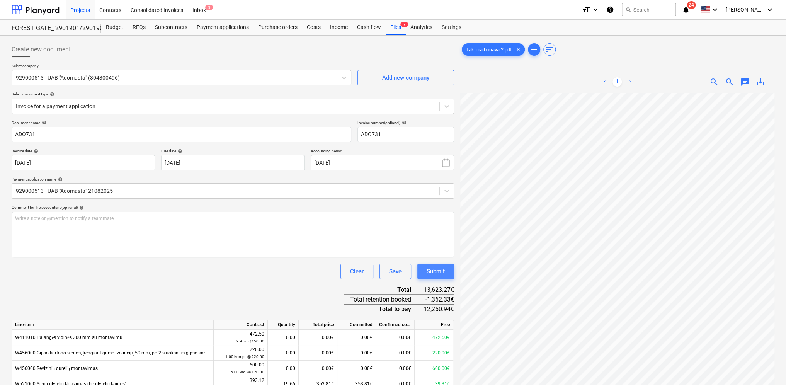
click at [443, 270] on div "Submit" at bounding box center [435, 271] width 18 height 10
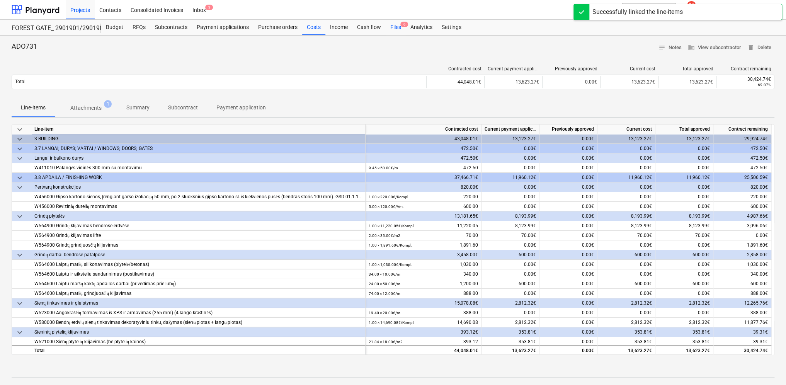
click at [395, 28] on div "Files 6" at bounding box center [395, 27] width 20 height 15
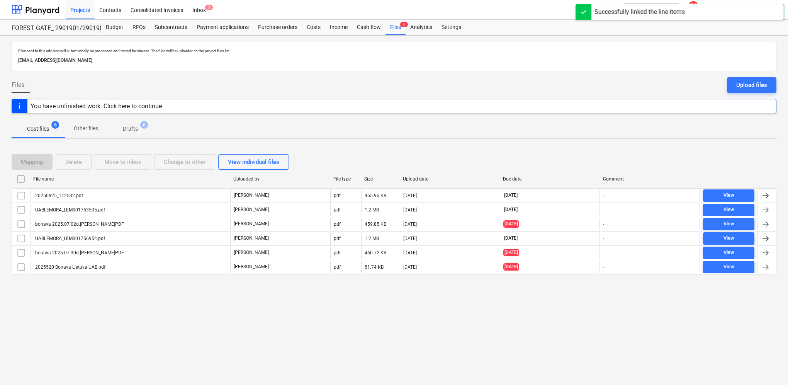
click at [128, 129] on p "Drafts" at bounding box center [130, 129] width 15 height 8
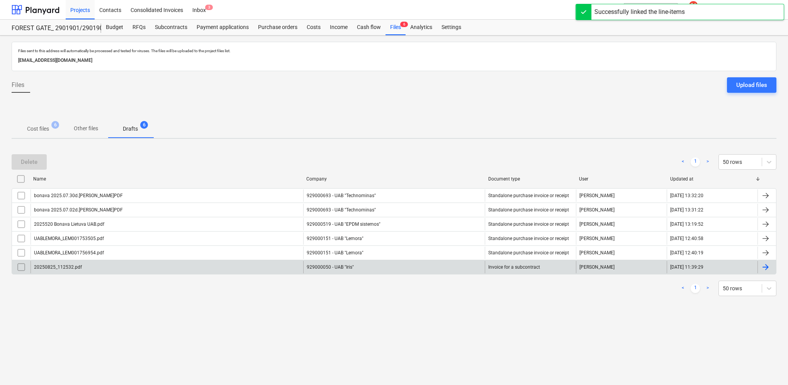
click at [763, 266] on div at bounding box center [765, 266] width 9 height 9
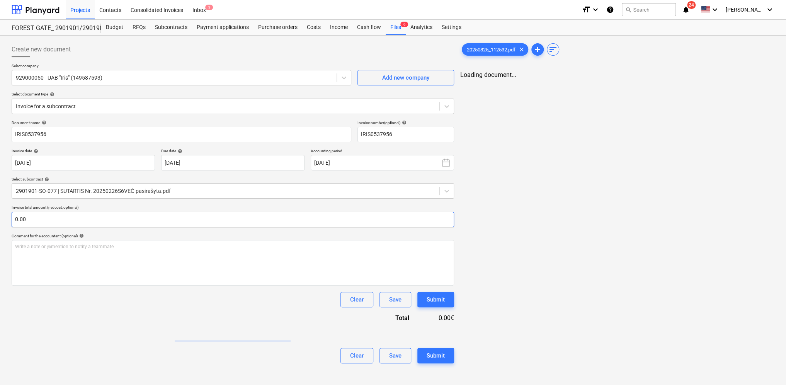
type input "IRIS0537956"
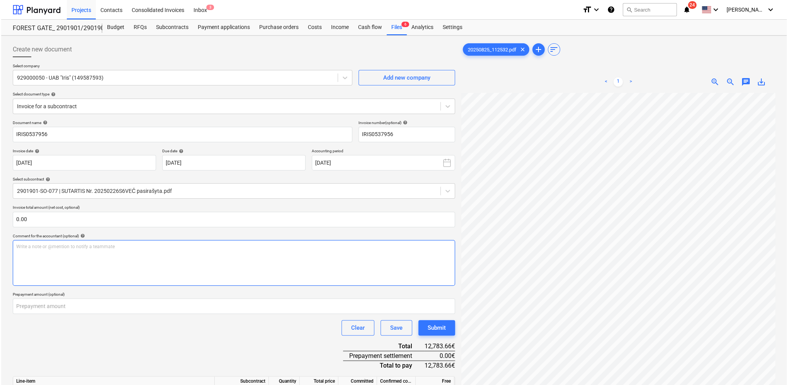
scroll to position [248, 0]
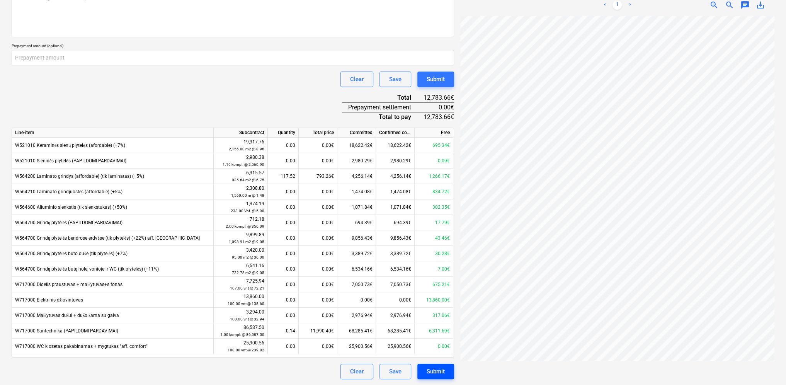
click at [446, 370] on button "Submit" at bounding box center [435, 370] width 37 height 15
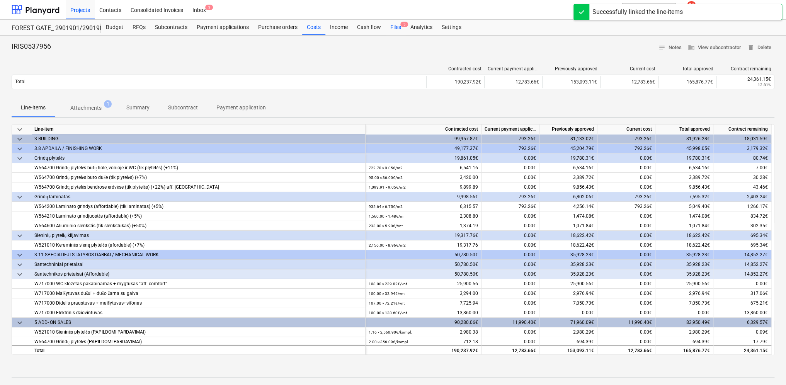
click at [391, 26] on div "Files 5" at bounding box center [395, 27] width 20 height 15
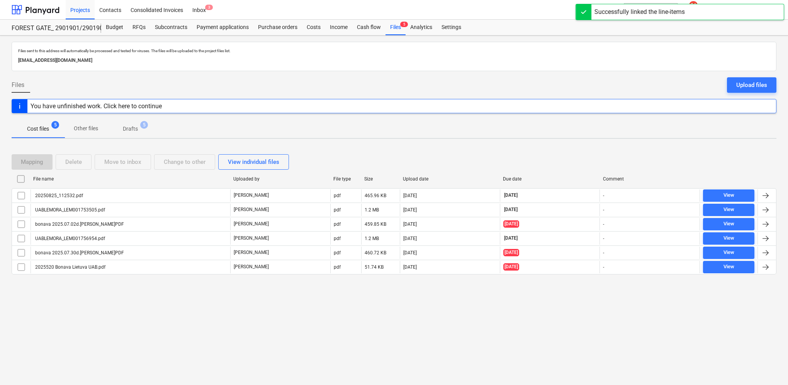
click at [134, 128] on p "Drafts" at bounding box center [130, 129] width 15 height 8
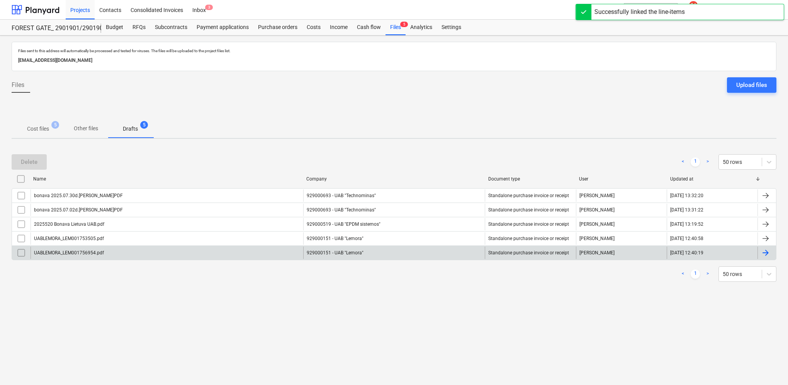
click at [768, 250] on div at bounding box center [765, 252] width 9 height 9
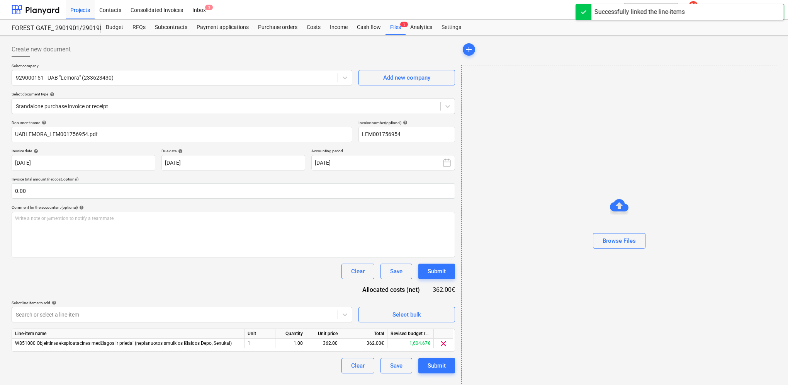
type input "LEM001756954"
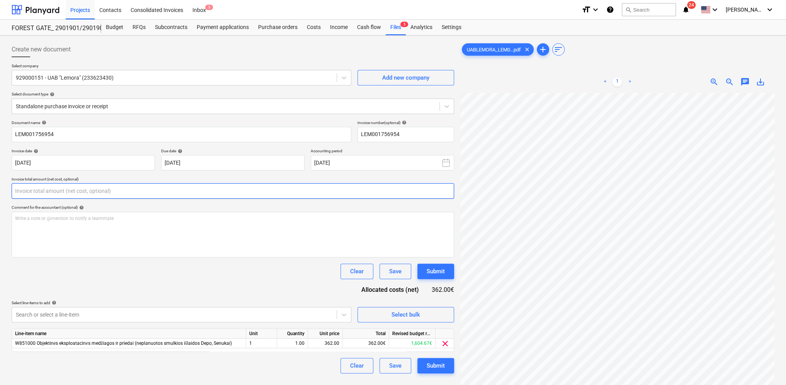
click at [105, 190] on input "text" at bounding box center [233, 190] width 442 height 15
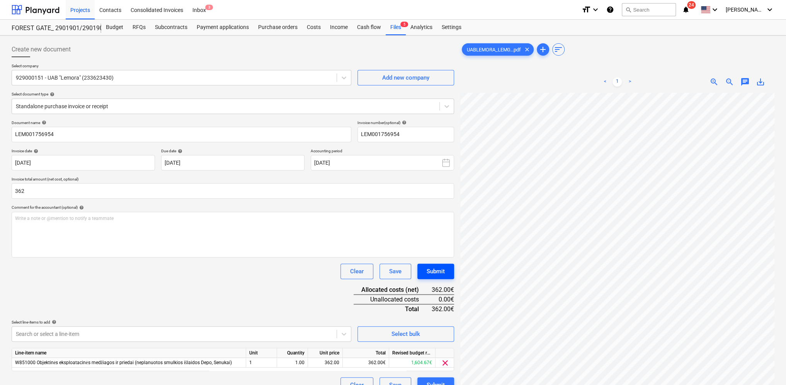
type input "362.00"
click at [438, 270] on div "Submit" at bounding box center [435, 271] width 18 height 10
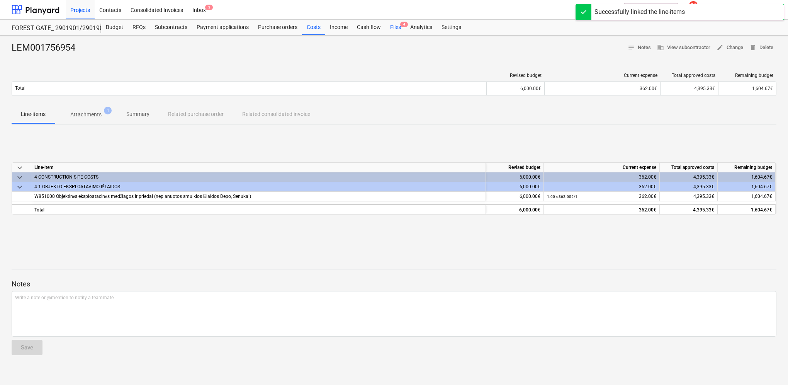
click at [397, 29] on div "Files 4" at bounding box center [395, 27] width 20 height 15
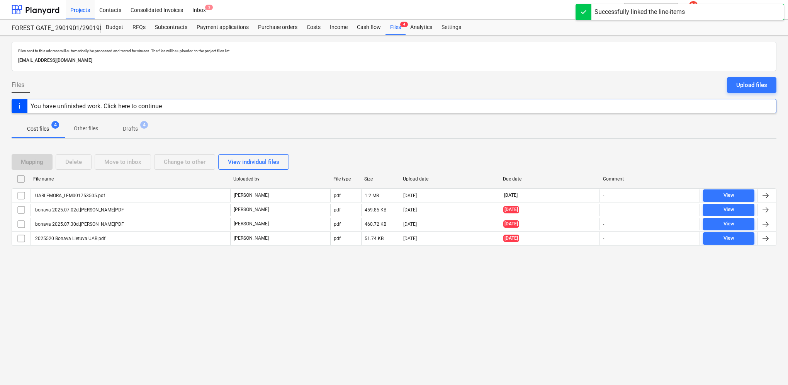
click at [131, 128] on p "Drafts" at bounding box center [130, 129] width 15 height 8
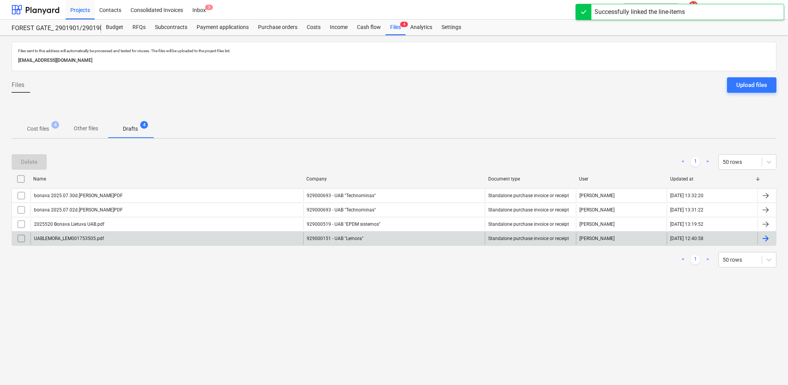
click at [765, 237] on div at bounding box center [765, 238] width 9 height 9
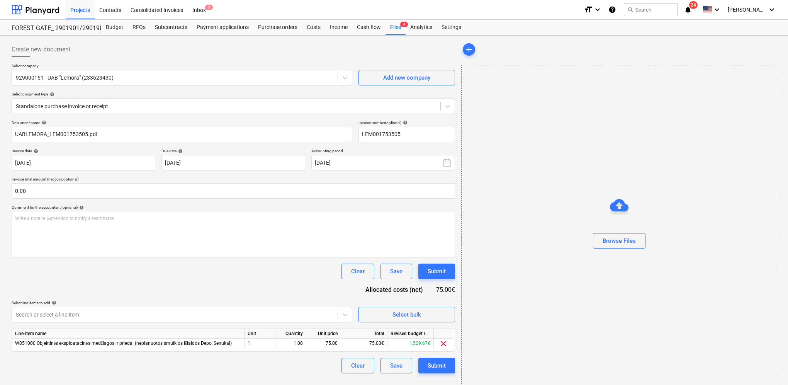
type input "LEM001753505"
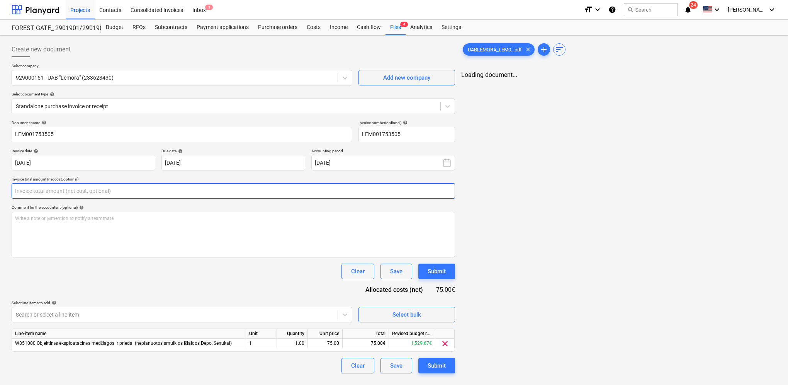
click at [140, 188] on input "text" at bounding box center [233, 190] width 443 height 15
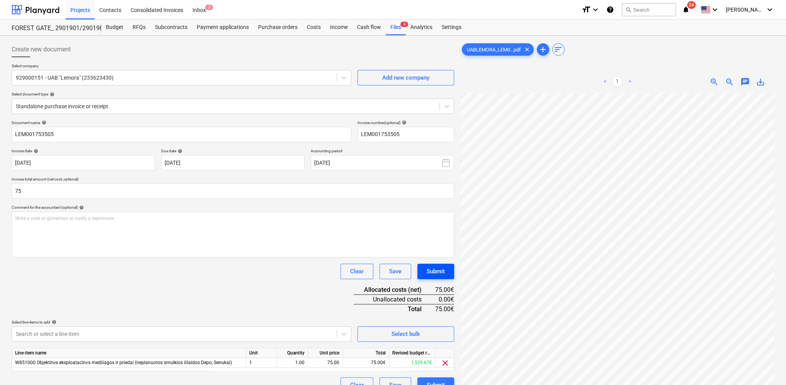
type input "75.00"
click at [442, 273] on div "Submit" at bounding box center [435, 271] width 18 height 10
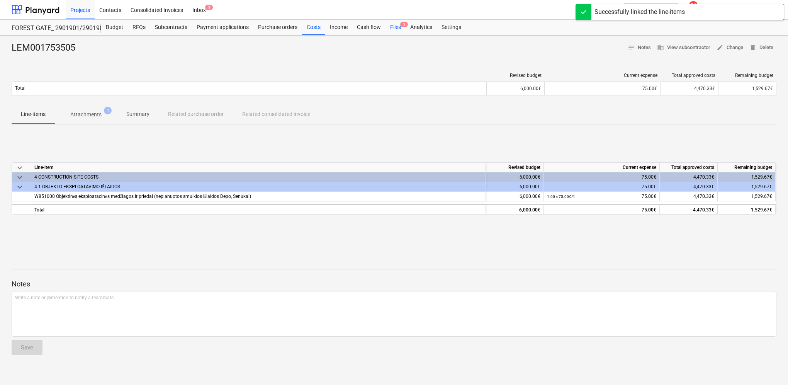
click at [394, 28] on div "Files 3" at bounding box center [395, 27] width 20 height 15
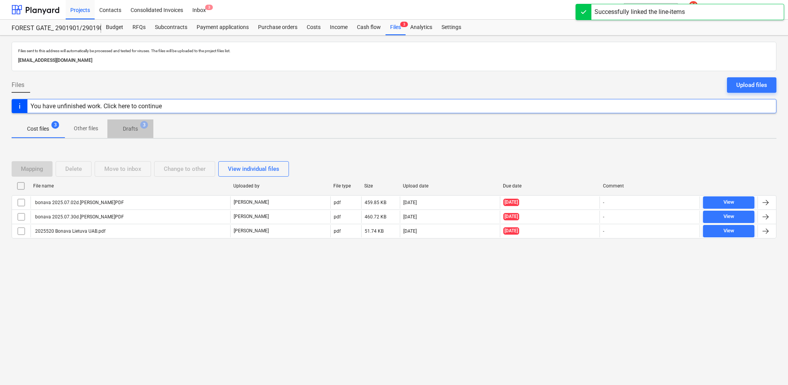
click at [126, 128] on p "Drafts" at bounding box center [130, 129] width 15 height 8
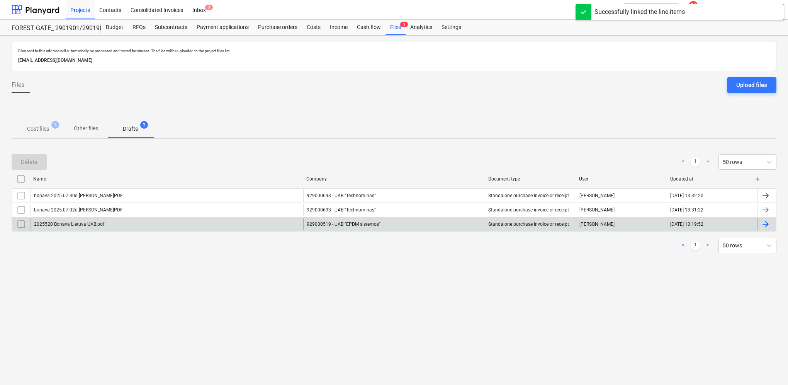
click at [767, 221] on div at bounding box center [765, 223] width 9 height 9
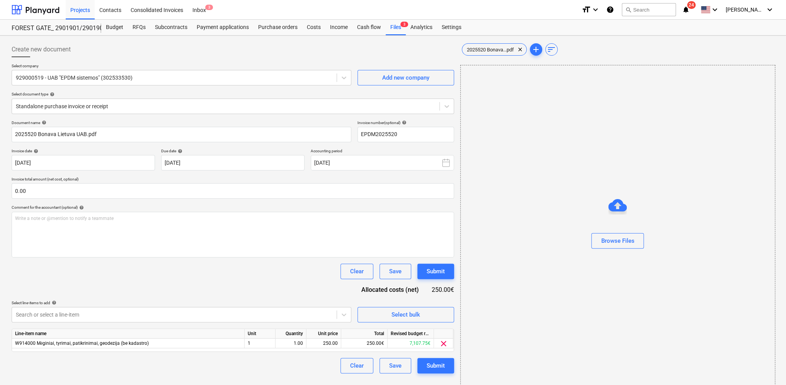
type input "EPDM2025520"
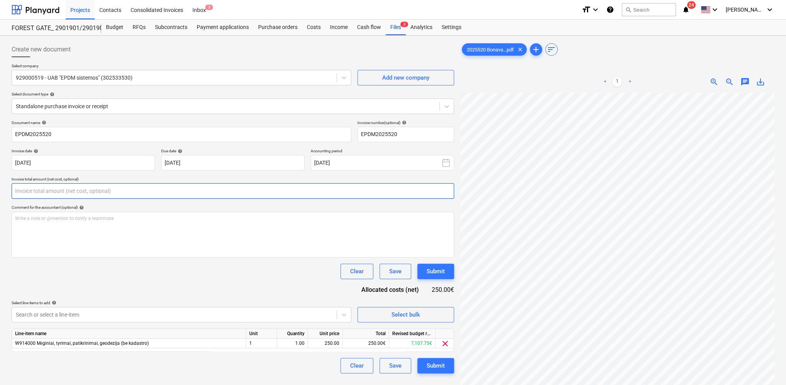
click at [104, 192] on input "text" at bounding box center [233, 190] width 442 height 15
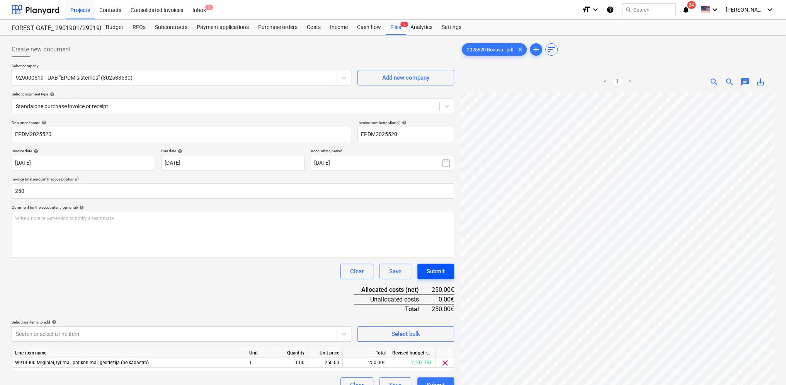
type input "250.00"
click at [448, 274] on button "Submit" at bounding box center [435, 270] width 37 height 15
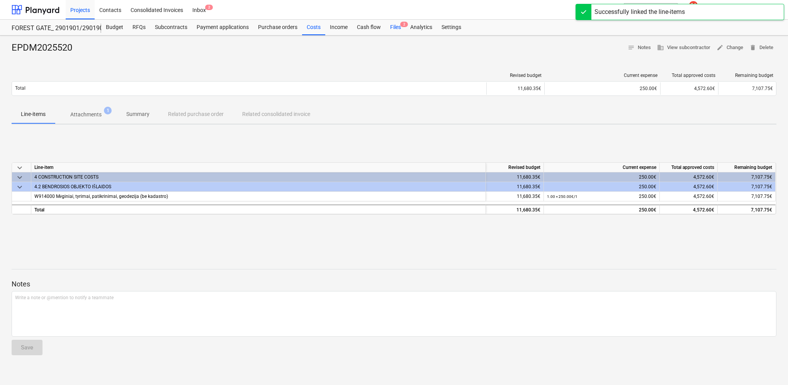
click at [396, 27] on div "Files 2" at bounding box center [395, 27] width 20 height 15
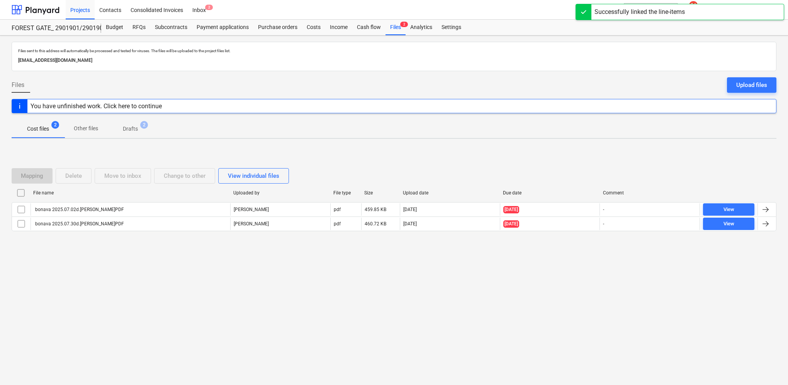
click at [132, 129] on p "Drafts" at bounding box center [130, 129] width 15 height 8
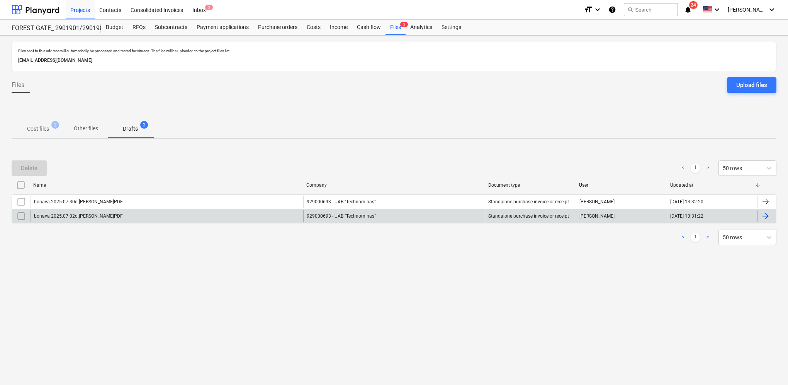
click at [773, 214] on div at bounding box center [766, 216] width 19 height 12
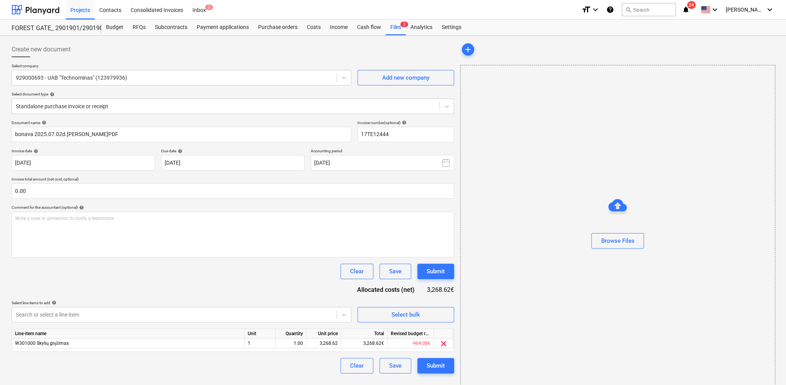
type input "17TE12444"
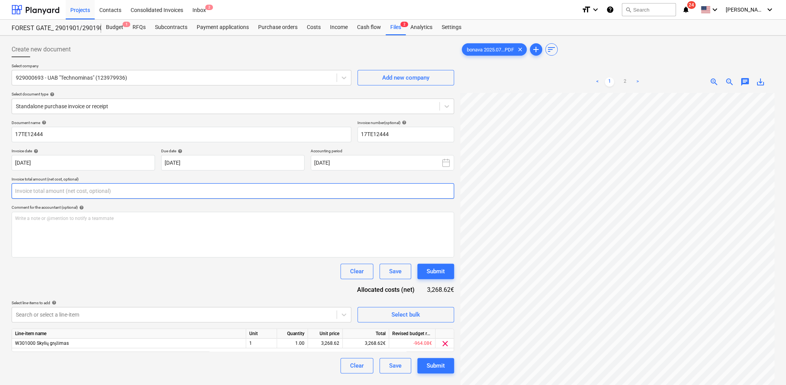
click at [61, 192] on input "text" at bounding box center [233, 190] width 442 height 15
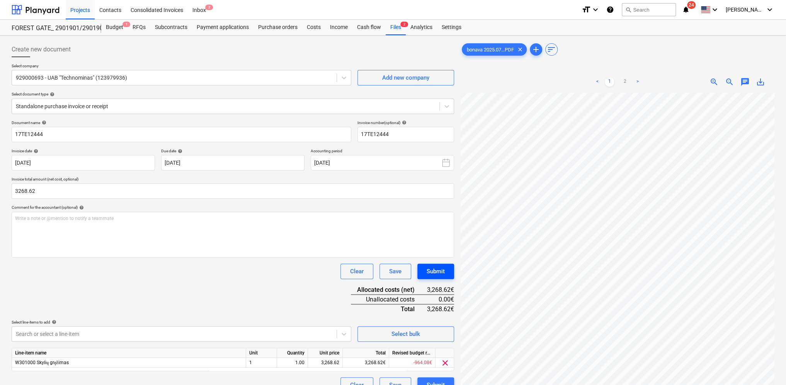
type input "3,268.62"
click at [440, 274] on div "Submit" at bounding box center [435, 271] width 18 height 10
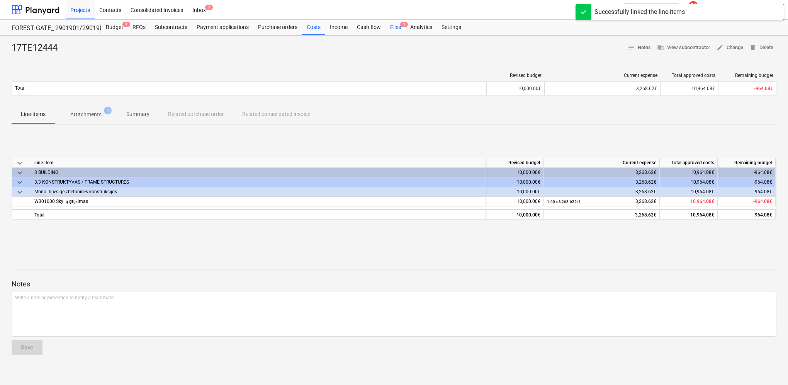
click at [394, 29] on div "Files 1" at bounding box center [395, 27] width 20 height 15
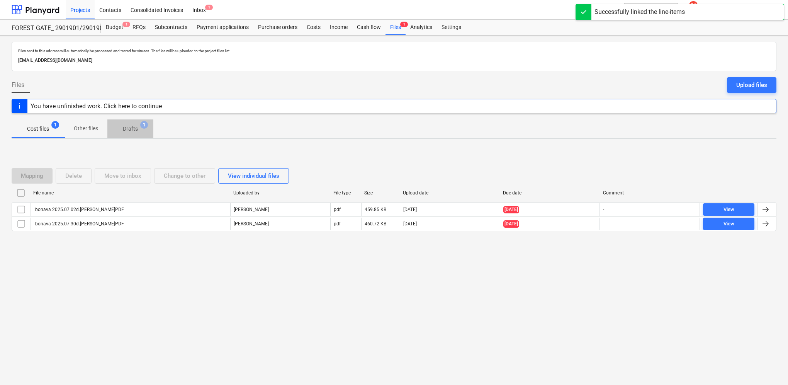
click at [128, 125] on p "Drafts" at bounding box center [130, 129] width 15 height 8
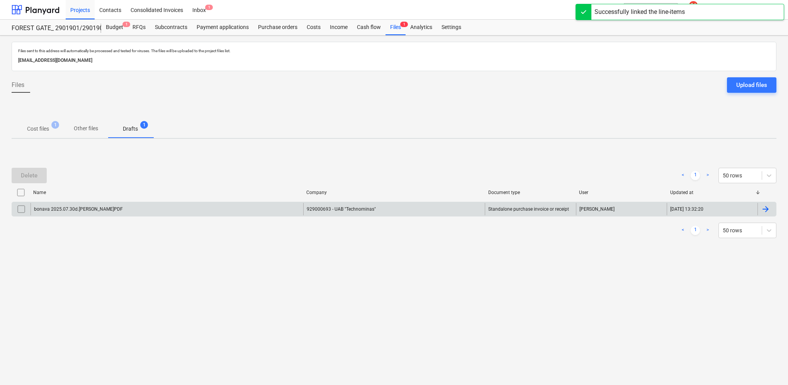
click at [765, 206] on div at bounding box center [765, 208] width 9 height 9
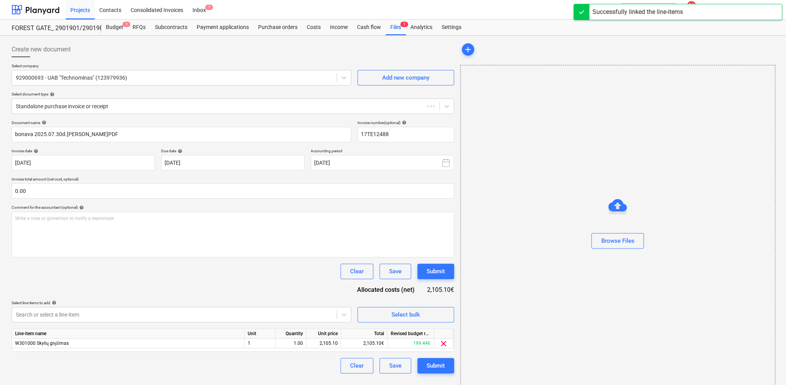
type input "17TE12488"
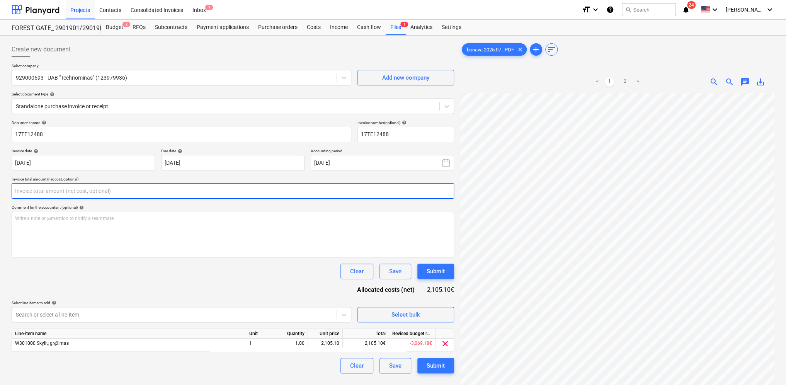
click at [83, 195] on input "text" at bounding box center [233, 190] width 442 height 15
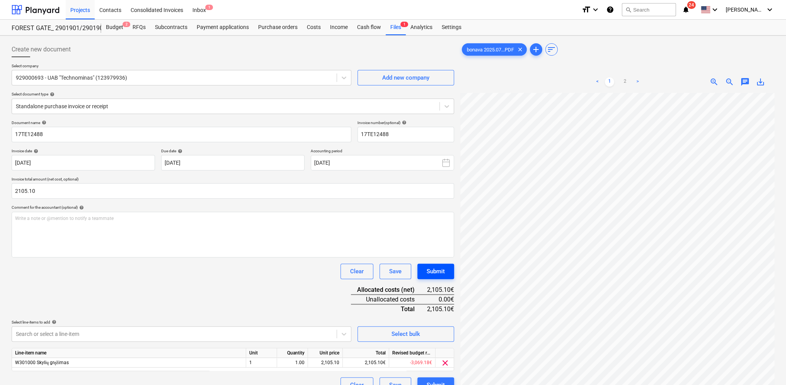
type input "2,105.10"
click at [443, 273] on div "Submit" at bounding box center [435, 271] width 18 height 10
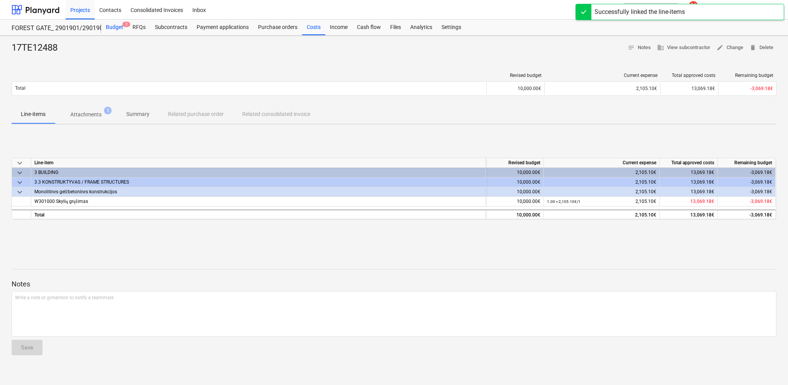
click at [112, 28] on div "Budget 2" at bounding box center [114, 27] width 27 height 15
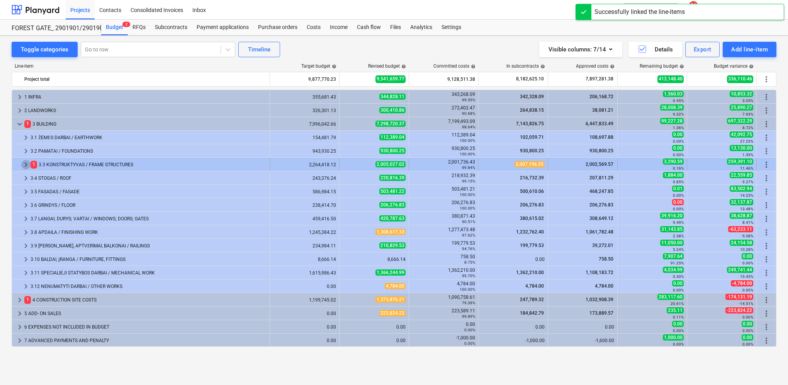
click at [24, 163] on span "keyboard_arrow_right" at bounding box center [25, 164] width 9 height 9
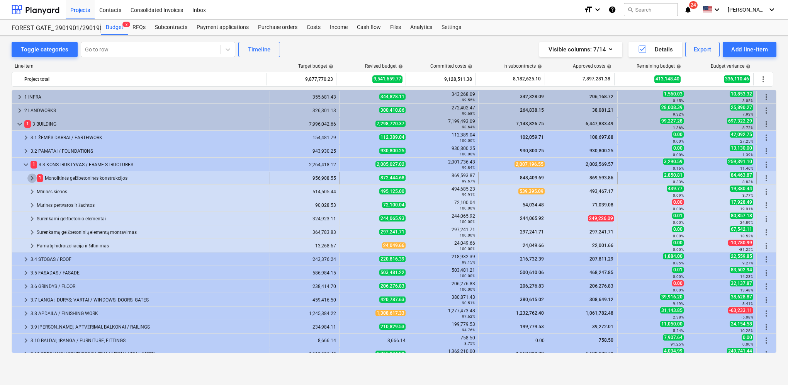
click at [32, 176] on span "keyboard_arrow_right" at bounding box center [31, 177] width 9 height 9
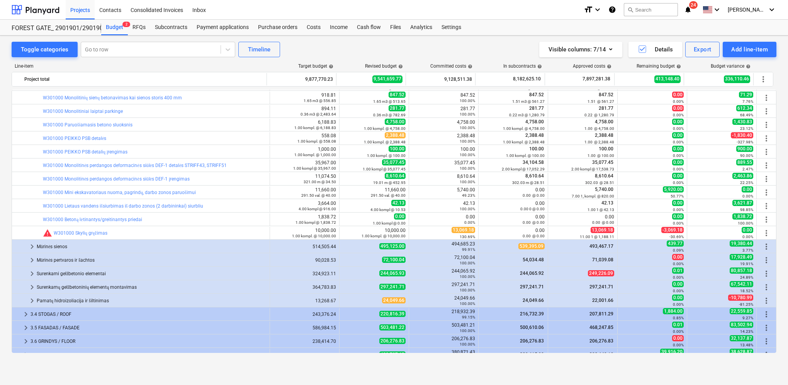
scroll to position [270, 0]
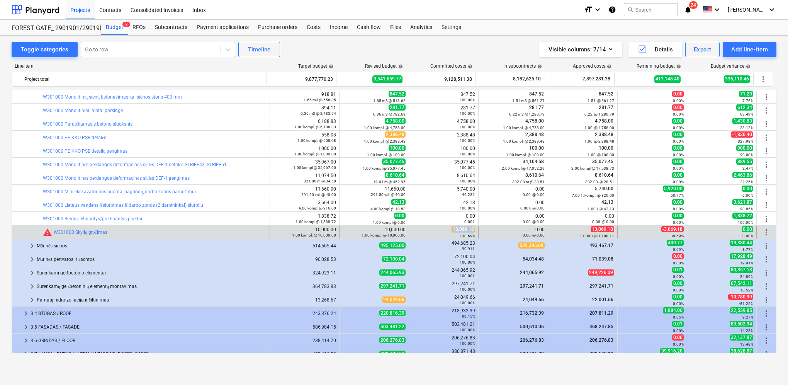
drag, startPoint x: 451, startPoint y: 229, endPoint x: 474, endPoint y: 228, distance: 22.8
click at [474, 228] on div "13,069.18 130.69%" at bounding box center [444, 232] width 70 height 12
drag, startPoint x: 474, startPoint y: 228, endPoint x: 466, endPoint y: 229, distance: 8.1
copy span "13,069.18"
click at [345, 229] on span "edit" at bounding box center [347, 232] width 6 height 6
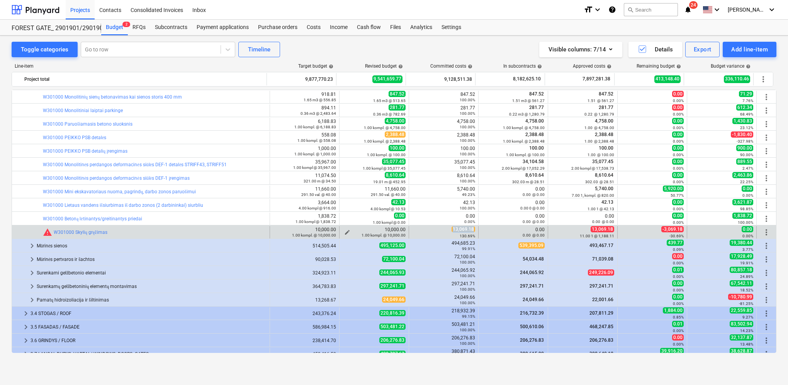
type textarea "x"
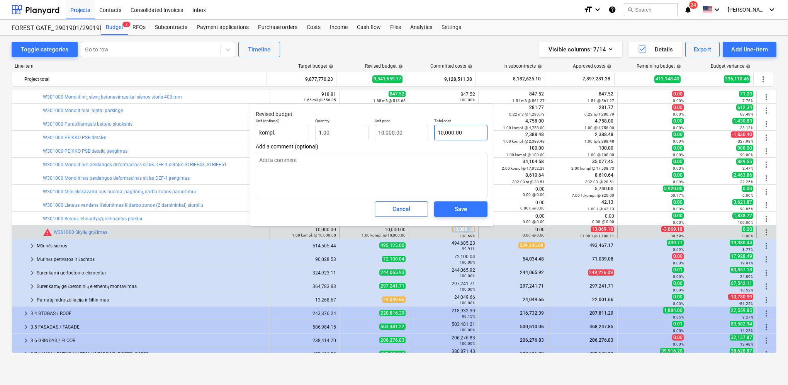
type input "10000"
drag, startPoint x: 470, startPoint y: 134, endPoint x: 434, endPoint y: 134, distance: 35.5
click at [434, 134] on input "10000" at bounding box center [460, 132] width 53 height 15
paste input "3,069.18"
type textarea "x"
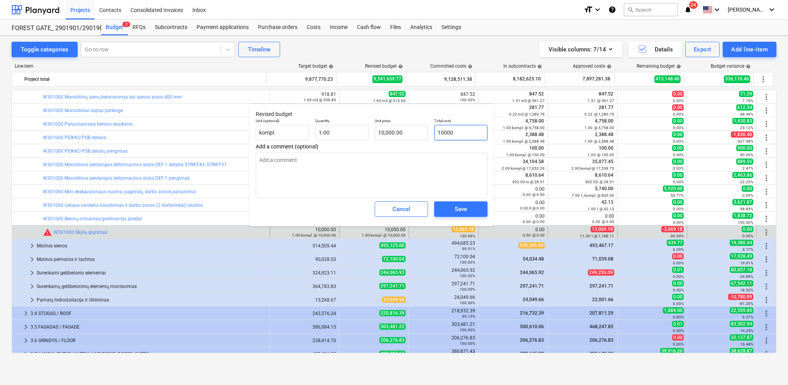
type input "13,069.18"
click at [458, 210] on div "Save" at bounding box center [461, 209] width 12 height 10
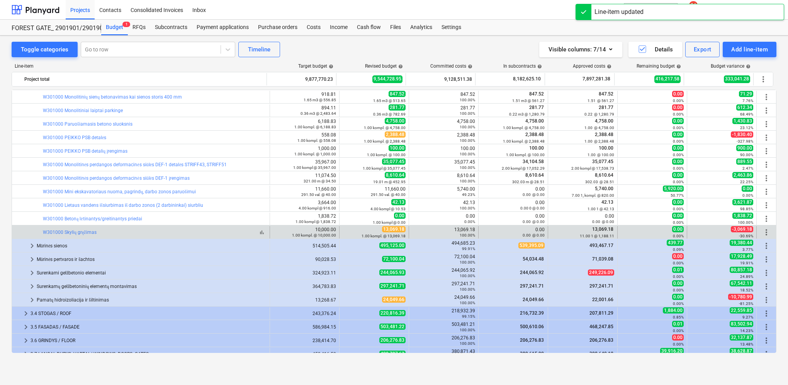
click at [156, 230] on div "bar_chart W301000 Skylių gręžimas" at bounding box center [155, 232] width 224 height 6
click at [83, 230] on link "W301000 Skylių gręžimas" at bounding box center [70, 231] width 54 height 5
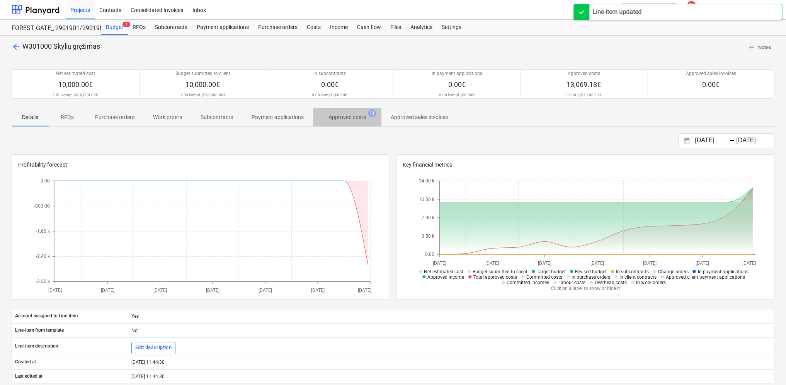
click at [343, 116] on p "Approved costs" at bounding box center [346, 117] width 37 height 8
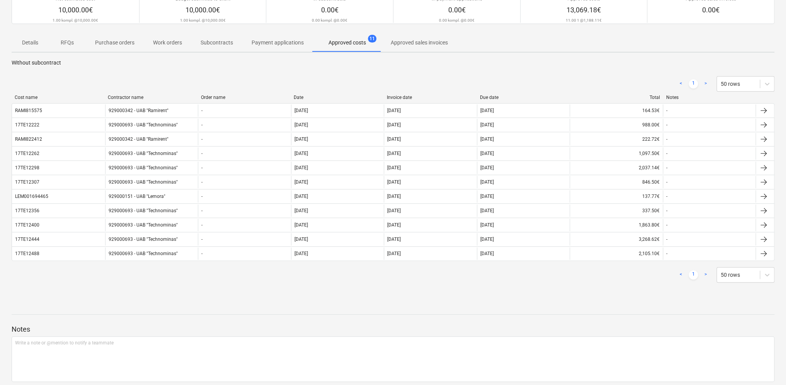
scroll to position [24, 0]
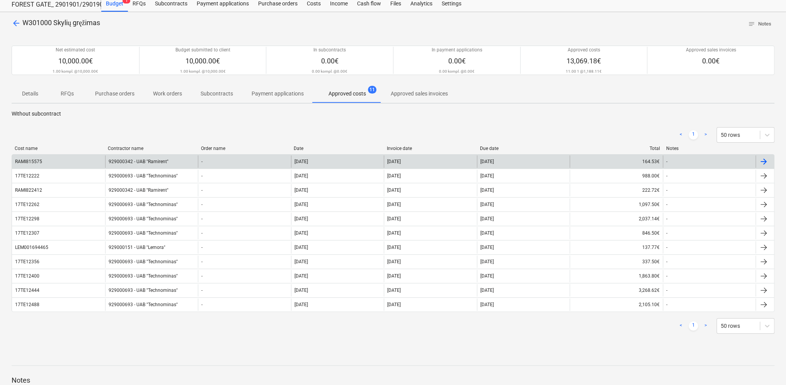
click at [163, 161] on div "929000342 - UAB "Ramirent"" at bounding box center [151, 161] width 93 height 12
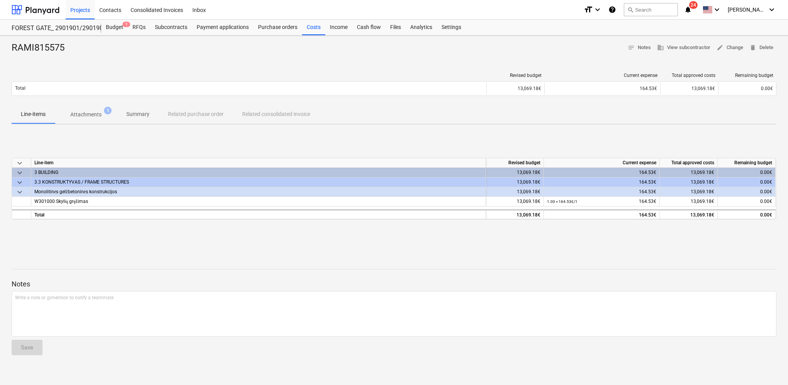
click at [96, 113] on p "Attachments" at bounding box center [85, 114] width 31 height 8
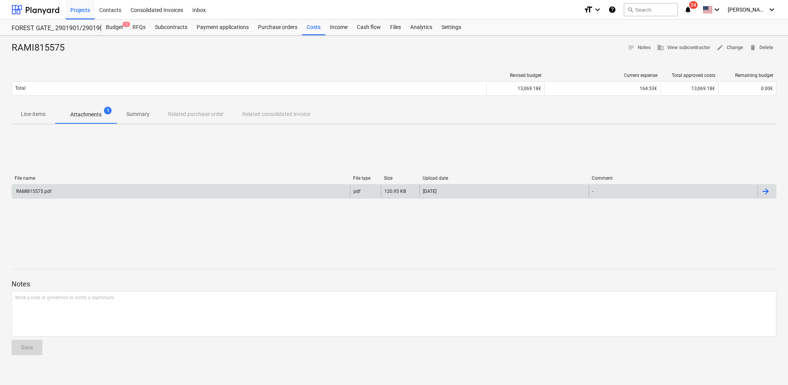
click at [66, 192] on div "RAMI815575.pdf" at bounding box center [181, 191] width 338 height 12
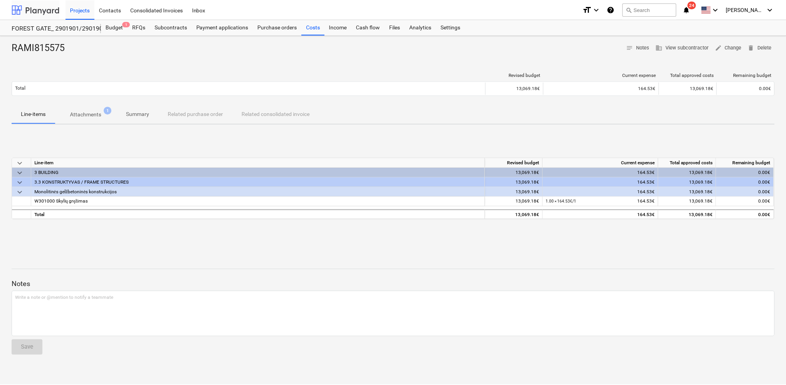
scroll to position [24, 0]
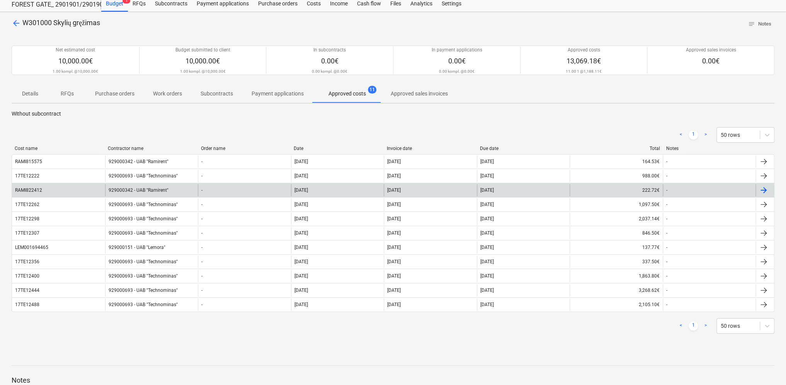
click at [118, 188] on div "929000342 - UAB "Ramirent"" at bounding box center [151, 190] width 93 height 12
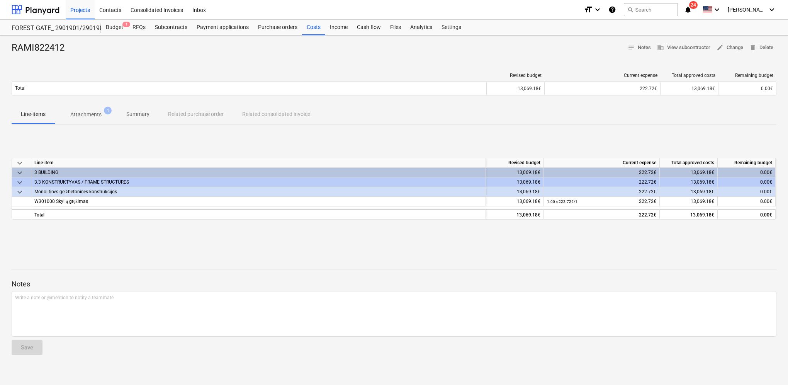
click at [87, 113] on p "Attachments" at bounding box center [85, 114] width 31 height 8
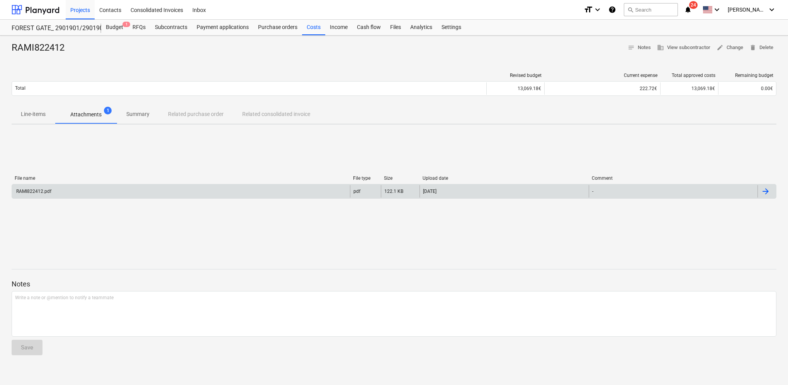
click at [64, 189] on div "RAMI822412.pdf" at bounding box center [181, 191] width 338 height 12
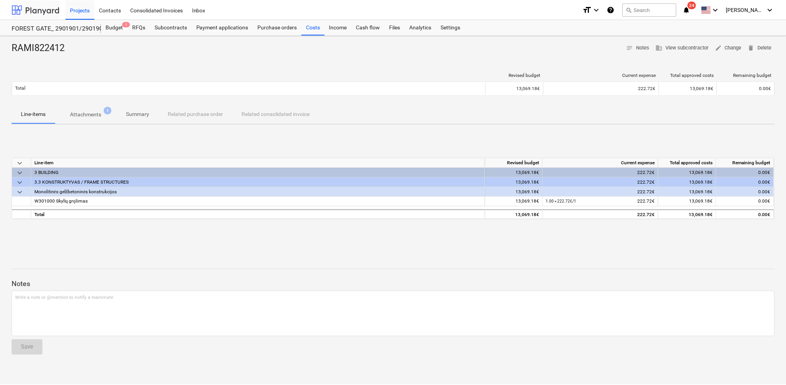
scroll to position [24, 0]
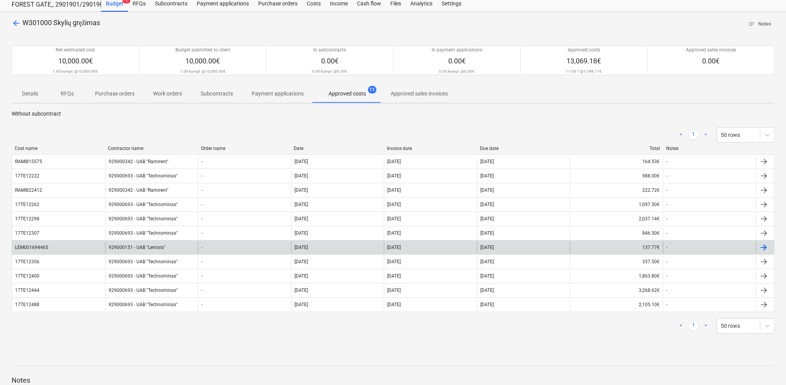
click at [153, 247] on div "929000151 - UAB "Lemora"" at bounding box center [151, 247] width 93 height 12
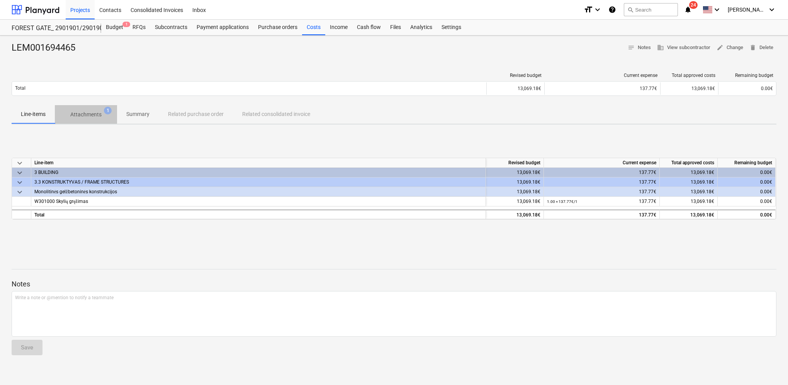
click at [88, 108] on span "Attachments 1" at bounding box center [86, 114] width 62 height 14
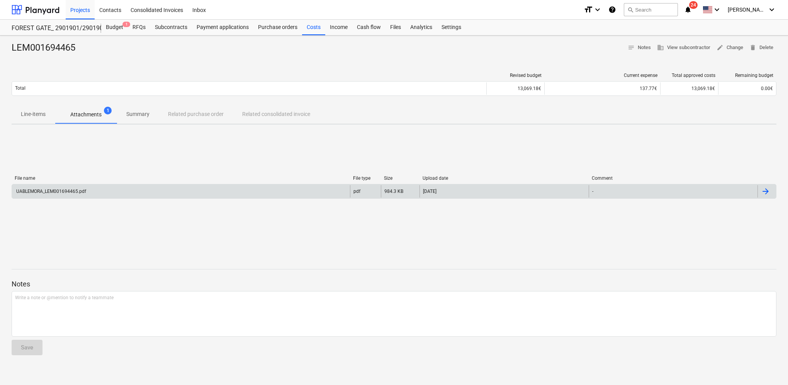
click at [83, 190] on div "UABLEMORA_LEM001694465.pdf" at bounding box center [50, 190] width 71 height 5
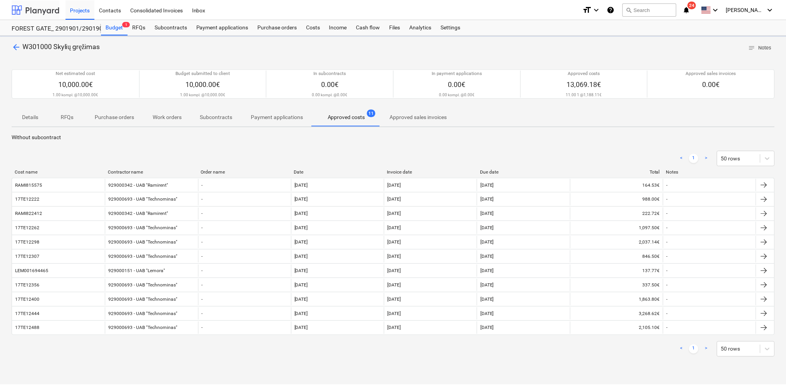
scroll to position [24, 0]
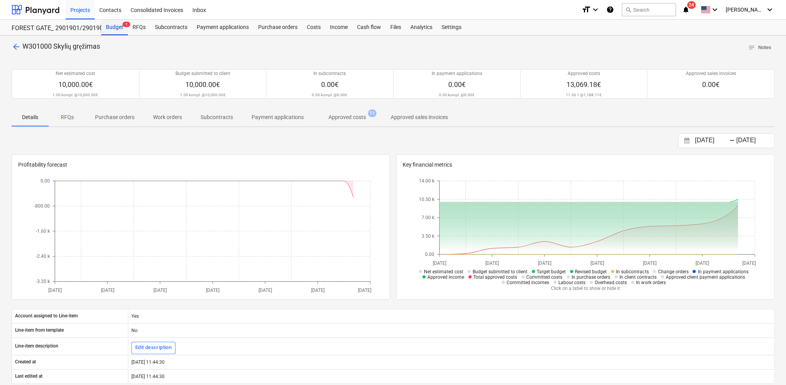
click at [118, 29] on div "Budget 1" at bounding box center [114, 27] width 27 height 15
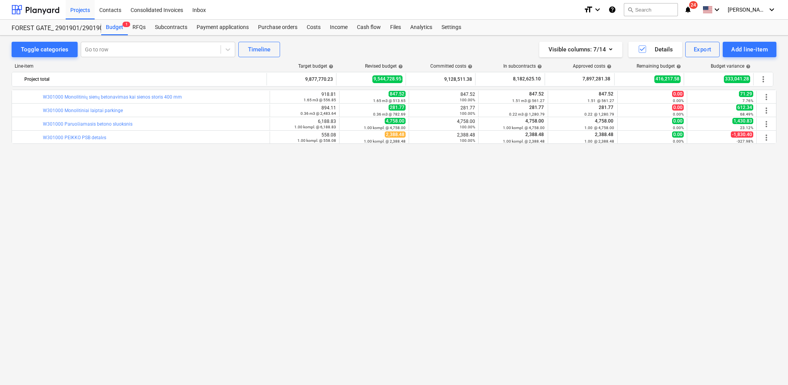
scroll to position [39, 0]
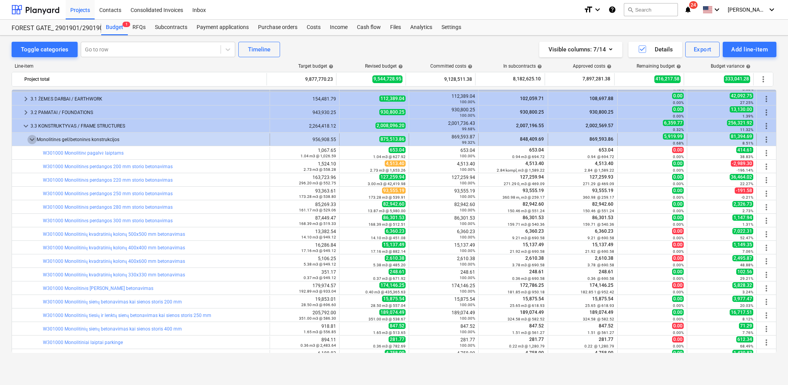
click at [29, 142] on span "keyboard_arrow_down" at bounding box center [31, 139] width 9 height 9
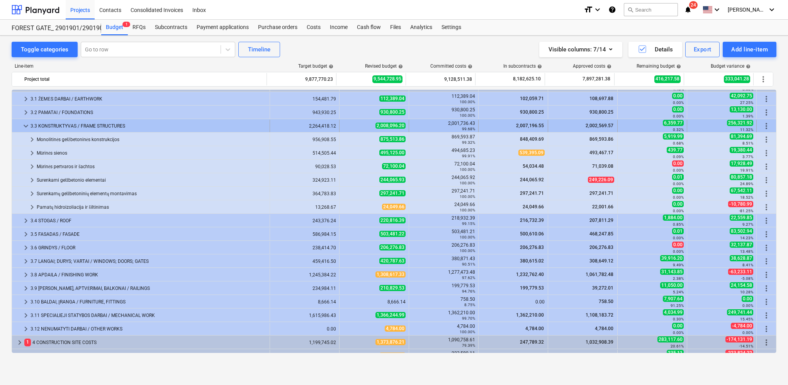
click at [24, 127] on span "keyboard_arrow_down" at bounding box center [25, 125] width 9 height 9
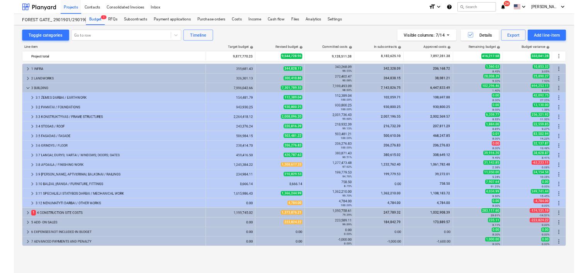
scroll to position [0, 0]
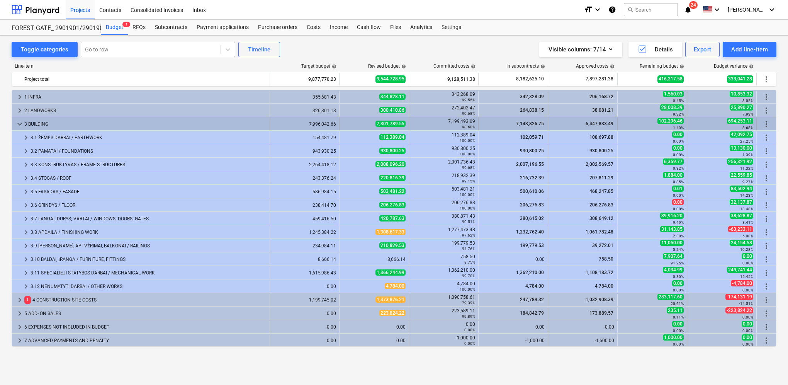
click at [19, 121] on span "keyboard_arrow_down" at bounding box center [19, 123] width 9 height 9
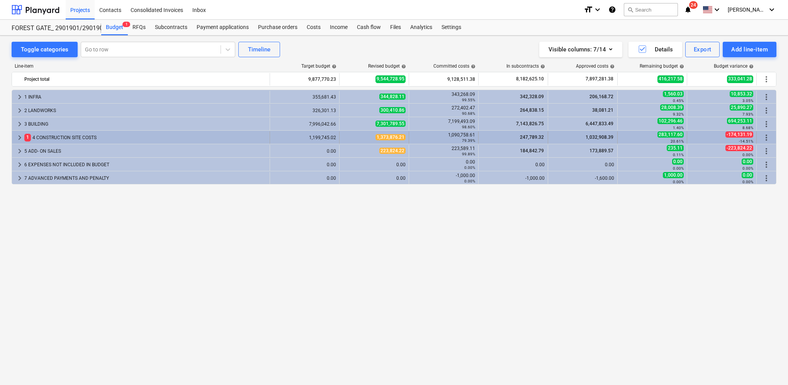
click at [19, 134] on span "keyboard_arrow_right" at bounding box center [19, 137] width 9 height 9
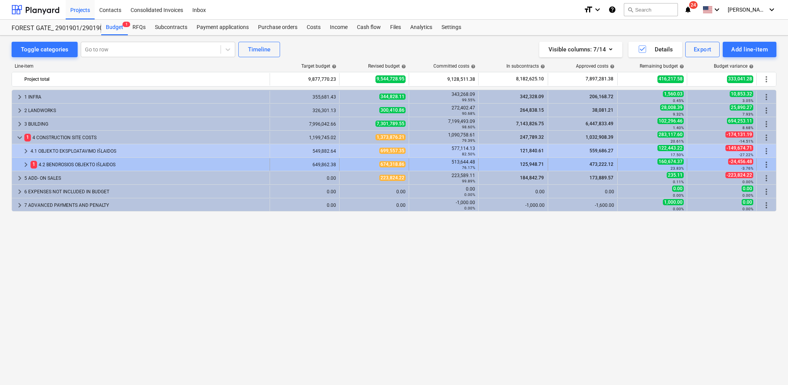
click at [27, 163] on span "keyboard_arrow_right" at bounding box center [25, 164] width 9 height 9
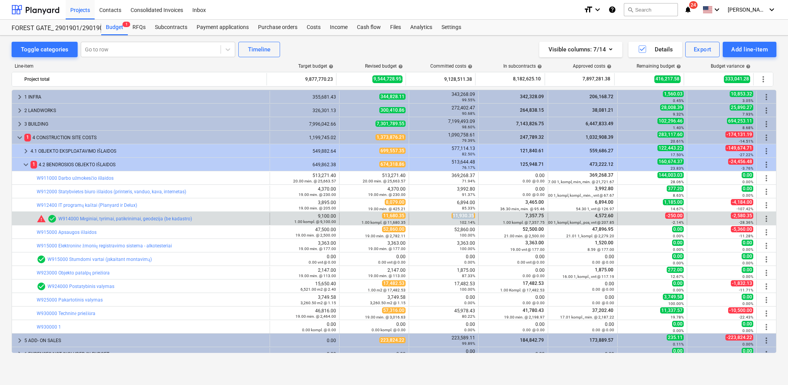
drag, startPoint x: 451, startPoint y: 215, endPoint x: 472, endPoint y: 214, distance: 20.1
click at [472, 214] on span "11,930.35" at bounding box center [463, 215] width 24 height 6
copy span "11,930.35"
click at [345, 215] on span "edit" at bounding box center [347, 218] width 6 height 6
type textarea "x"
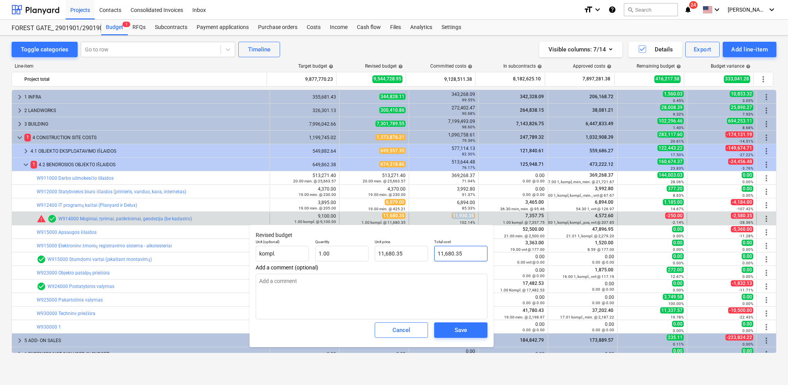
type input "11680.35"
drag, startPoint x: 466, startPoint y: 251, endPoint x: 448, endPoint y: 250, distance: 17.8
click at [433, 249] on div "Total cost 11680.35" at bounding box center [460, 250] width 59 height 28
paste input ",93"
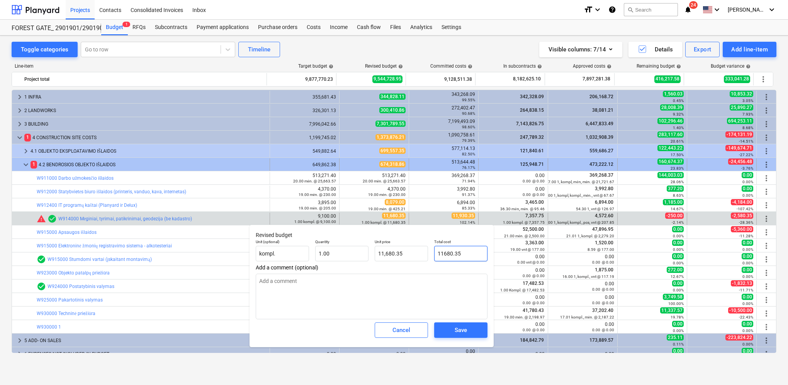
type textarea "x"
type input "11,930.35"
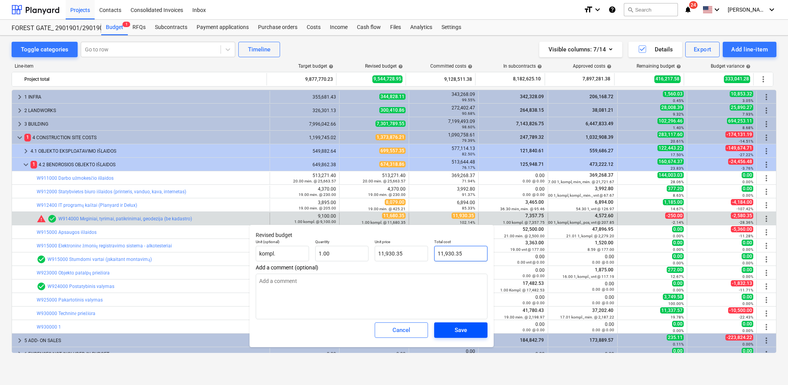
type input "11,930.35"
click at [457, 330] on div "Save" at bounding box center [461, 330] width 12 height 10
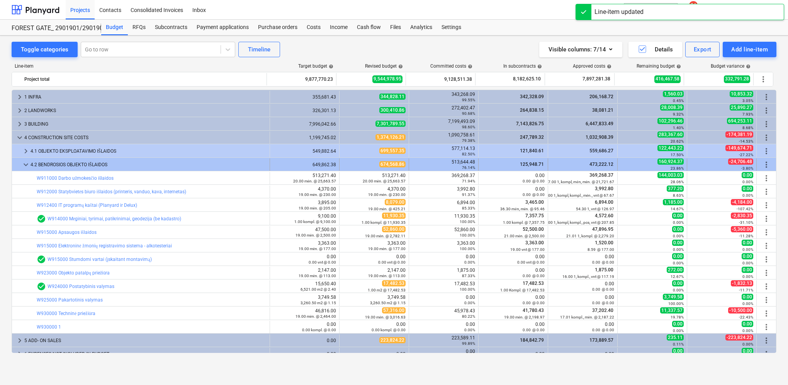
click at [25, 162] on span "keyboard_arrow_down" at bounding box center [25, 164] width 9 height 9
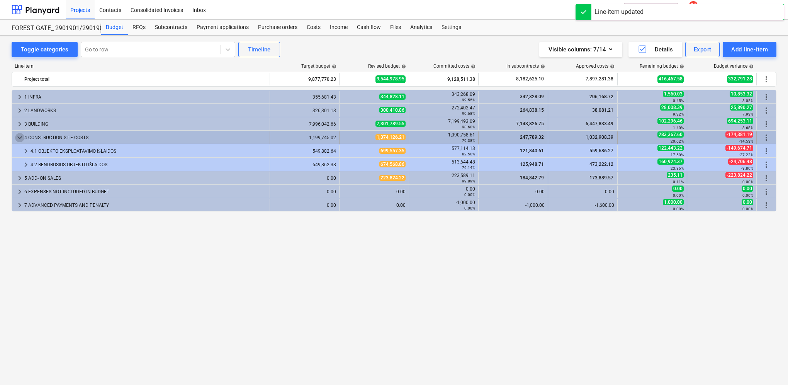
click at [20, 137] on span "keyboard_arrow_down" at bounding box center [19, 137] width 9 height 9
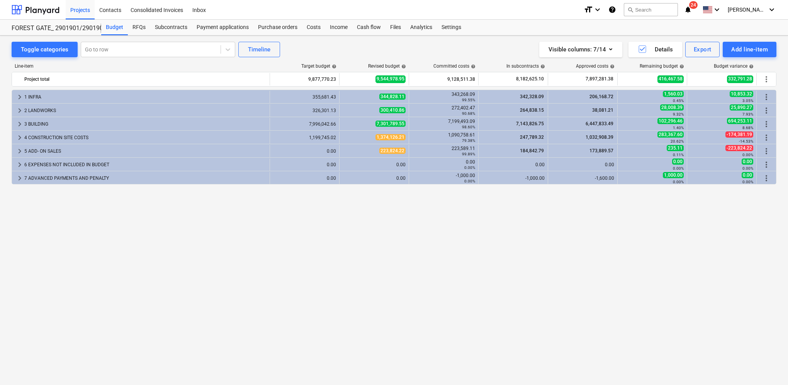
click at [692, 9] on icon "notifications" at bounding box center [688, 9] width 8 height 9
click at [498, 206] on div "keyboard_arrow_right 1 INFRA 355,681.43 344,828.11 343,268.09 99.55% 342,328.09…" at bounding box center [394, 221] width 765 height 263
click at [306, 26] on div "Costs" at bounding box center [313, 27] width 23 height 15
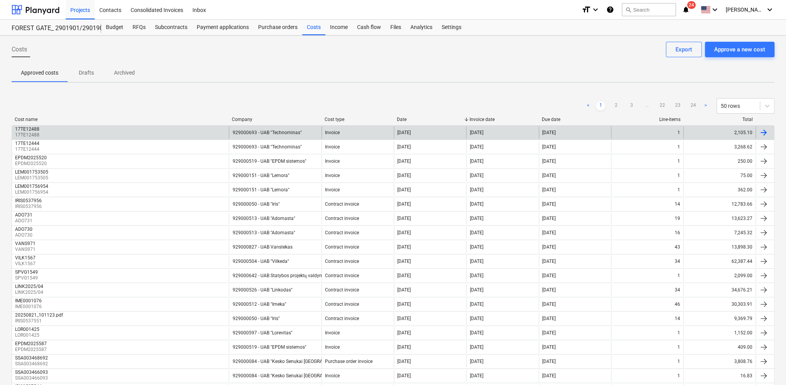
click at [764, 131] on div at bounding box center [762, 132] width 9 height 9
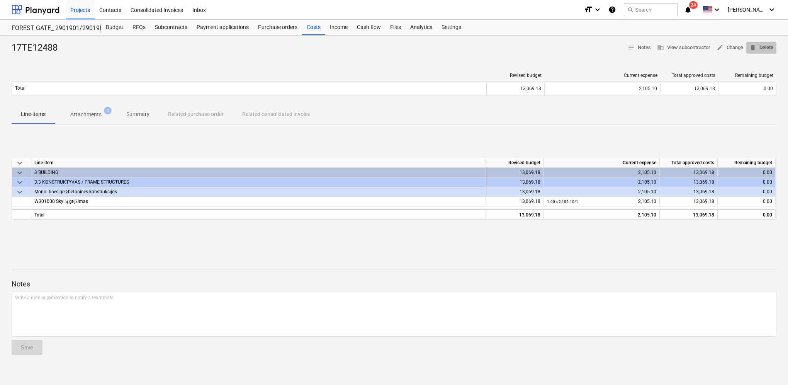
click at [767, 47] on span "delete Delete" at bounding box center [761, 47] width 24 height 9
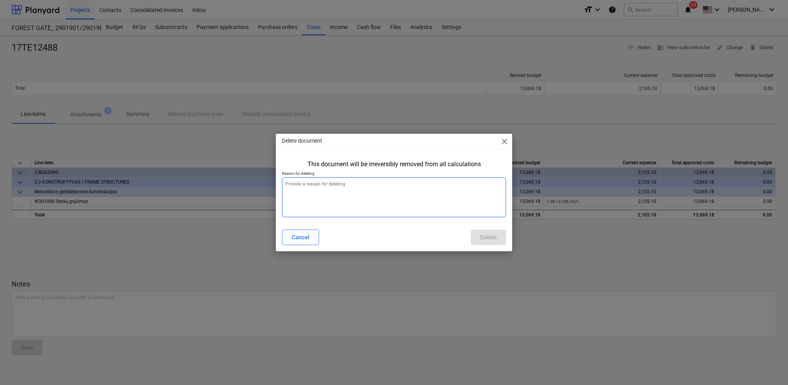
click at [382, 184] on textarea at bounding box center [394, 197] width 224 height 40
type textarea "x"
type textarea "B"
type textarea "x"
type textarea "Bl"
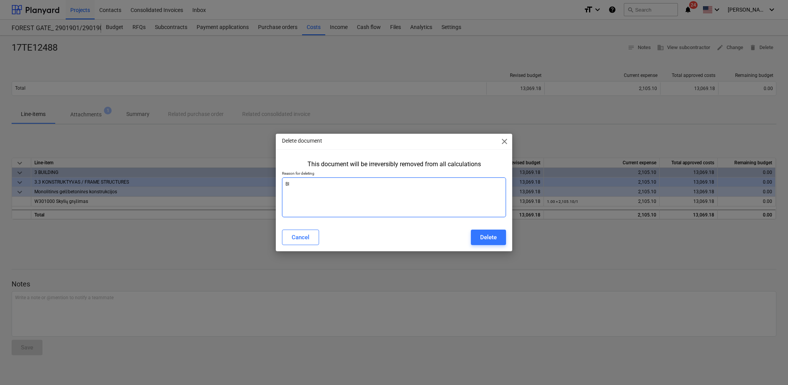
type textarea "x"
type textarea "Blo"
type textarea "x"
type textarea "Blog"
type textarea "x"
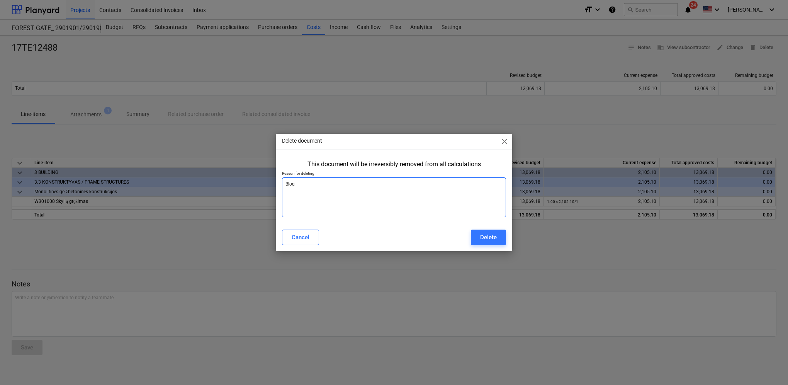
type textarea "Bloga"
type textarea "x"
type textarea "Blogai"
type textarea "x"
type textarea "Blogai"
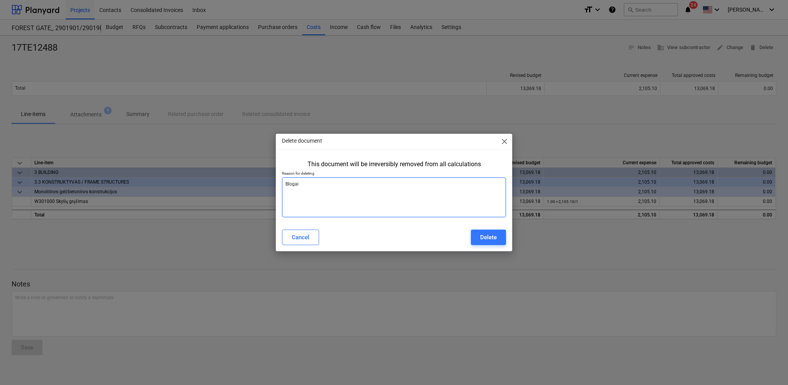
type textarea "x"
type textarea "Blogai s"
type textarea "x"
type textarea "Blogai su"
type textarea "x"
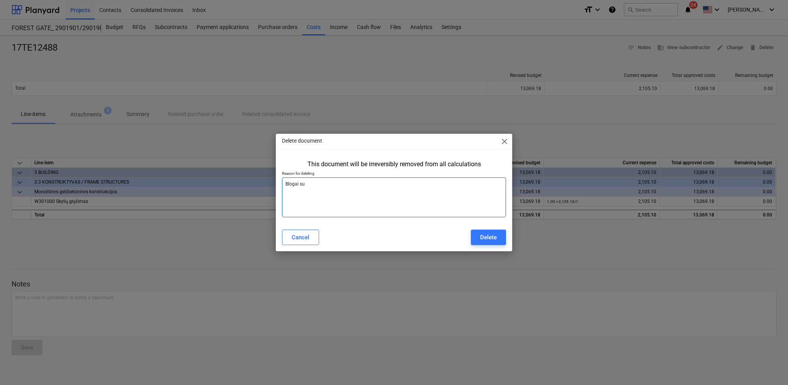
type textarea "Blogai suv"
type textarea "x"
type textarea "Blogai suve"
type textarea "x"
type textarea "Blogai suves"
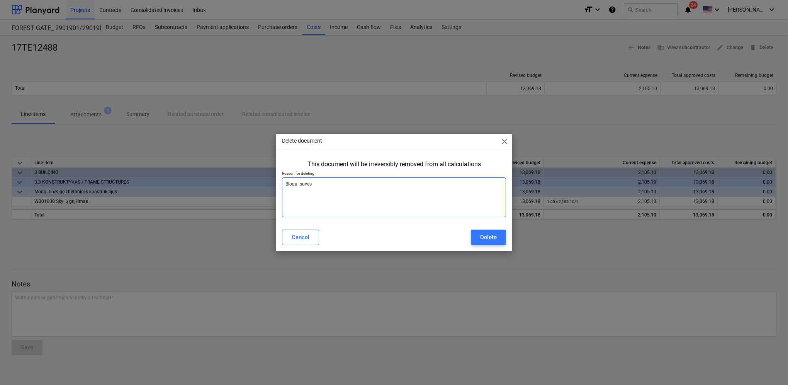
type textarea "x"
type textarea "Blogai suvest"
type textarea "x"
type textarea "Blogai suvesto"
type textarea "x"
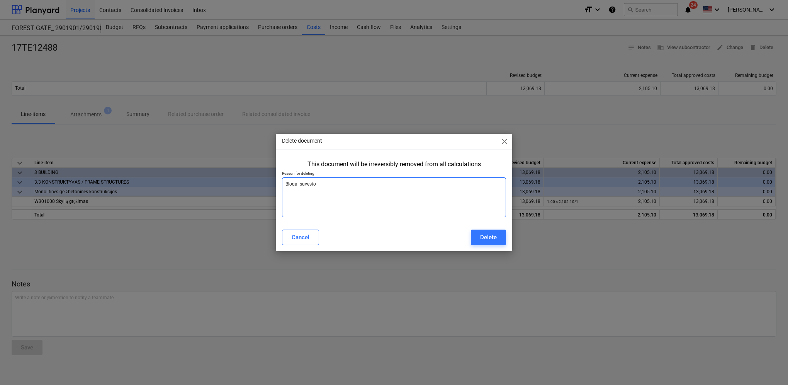
type textarea "Blogai suvestos"
type textarea "x"
type textarea "Blogai suvestos"
type textarea "x"
type textarea "Blogai suvestos s"
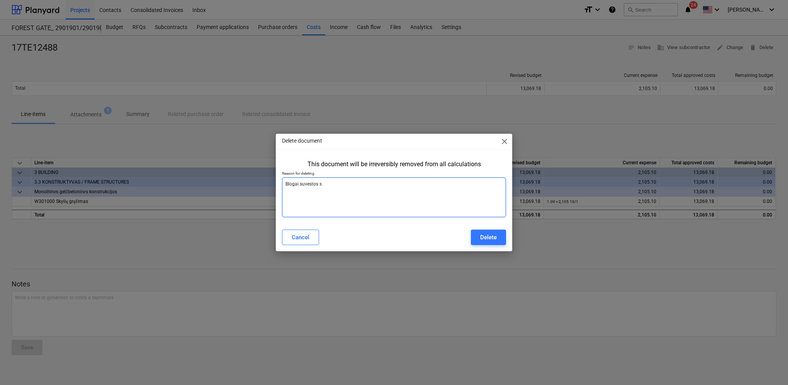
type textarea "x"
type textarea "Blogai suvestos są"
type textarea "x"
type textarea "Blogai suvestos sąs"
type textarea "x"
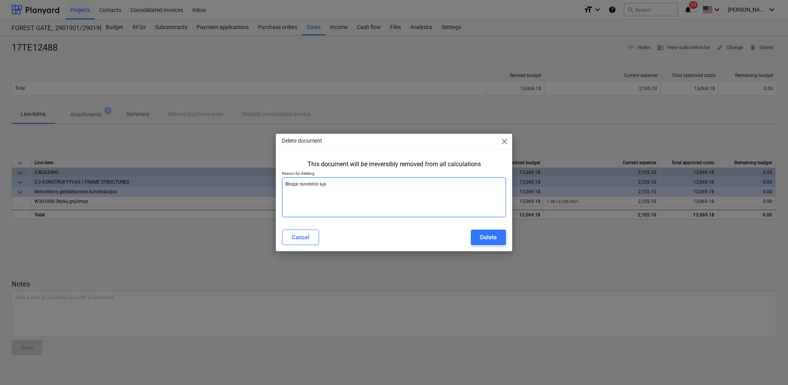
type textarea "Blogai suvestos sąsk"
type textarea "x"
type textarea "Blogai suvestos sąska"
type textarea "x"
type textarea "Blogai suvestos sąskai"
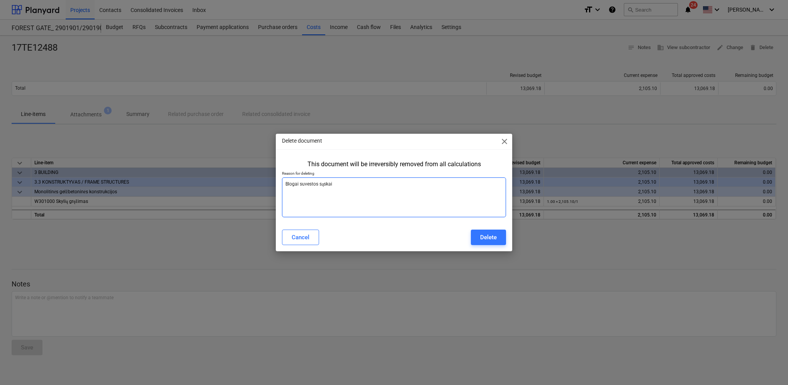
type textarea "x"
type textarea "Blogai suvestos sąskait"
type textarea "x"
type textarea "Blogai suvestos sąskaito"
type textarea "x"
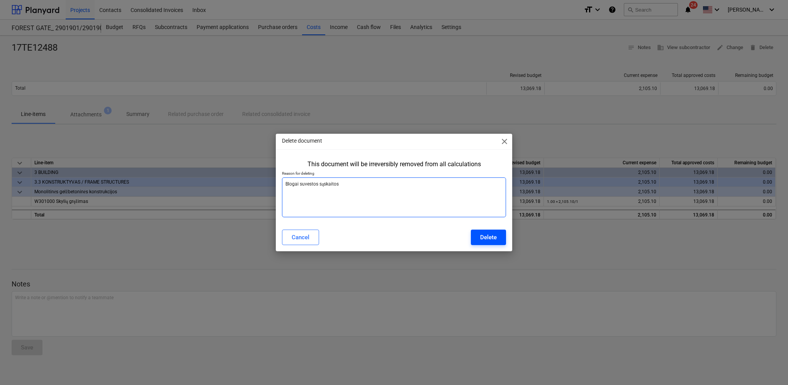
type textarea "Blogai suvestos sąskaitos"
click at [497, 234] on button "Delete" at bounding box center [488, 236] width 35 height 15
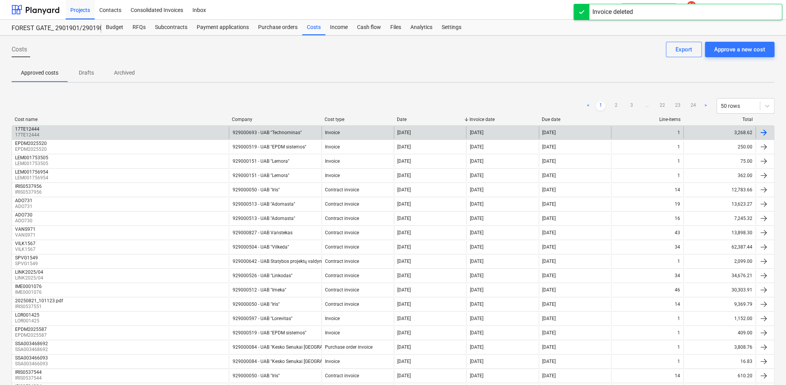
click at [765, 130] on div at bounding box center [762, 132] width 9 height 9
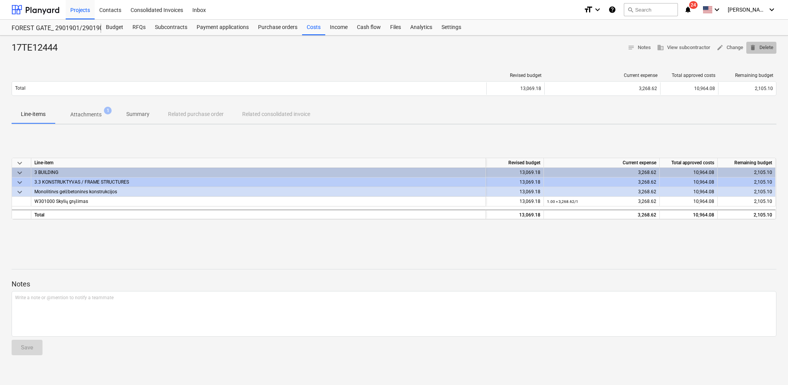
click at [763, 46] on span "delete Delete" at bounding box center [761, 47] width 24 height 9
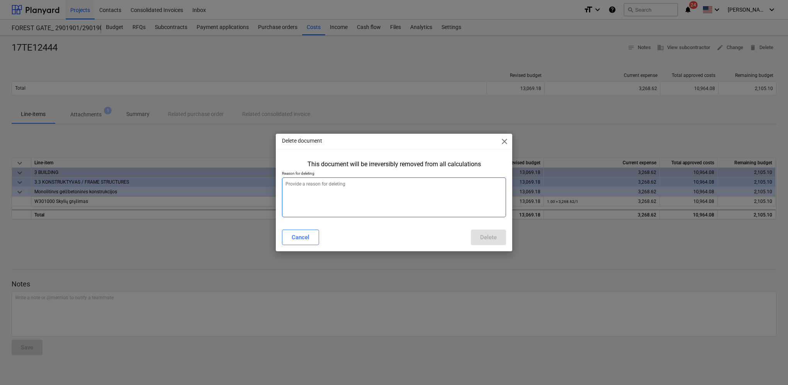
click at [376, 181] on textarea at bounding box center [394, 197] width 224 height 40
type textarea "x"
type textarea "B"
type textarea "x"
type textarea "Bl"
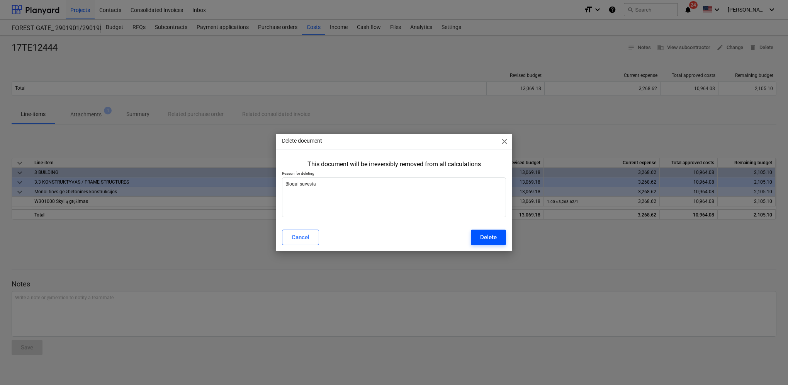
click at [495, 239] on div "Delete" at bounding box center [488, 237] width 17 height 10
